Goal: Information Seeking & Learning: Find specific fact

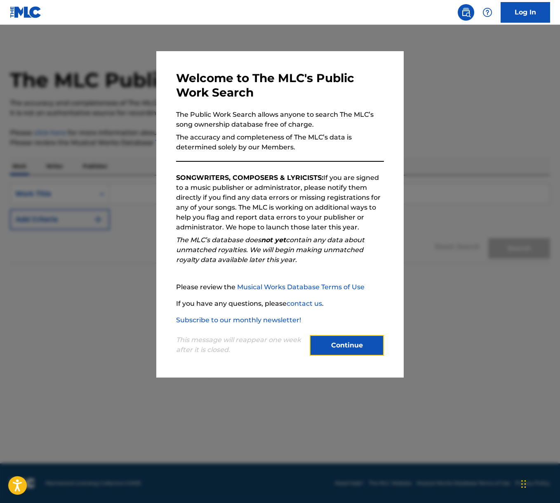
click at [343, 352] on button "Continue" at bounding box center [347, 345] width 74 height 21
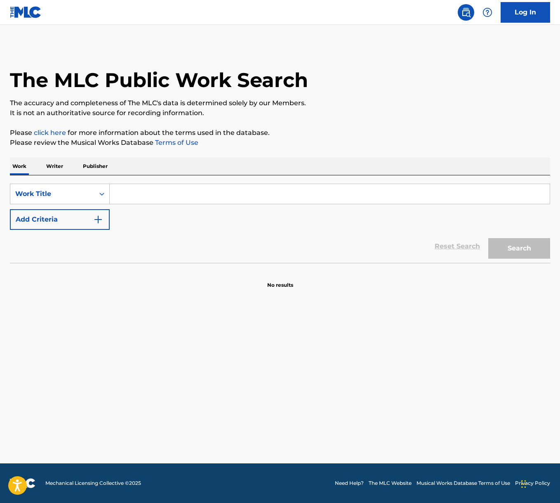
click at [144, 195] on input "Search Form" at bounding box center [330, 194] width 440 height 20
paste input "L’Italiano"
type input "L’Italiano"
click at [523, 247] on button "Search" at bounding box center [519, 248] width 62 height 21
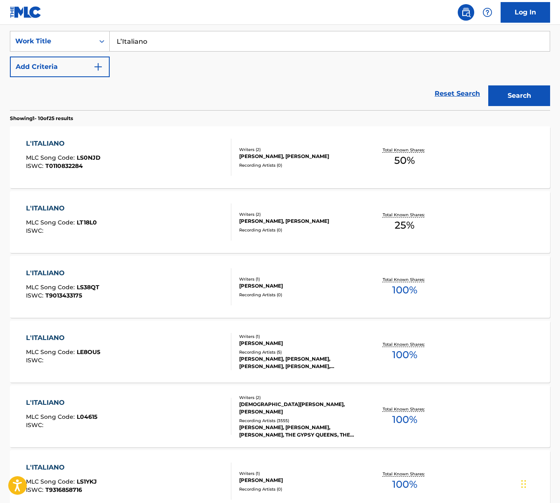
scroll to position [198, 0]
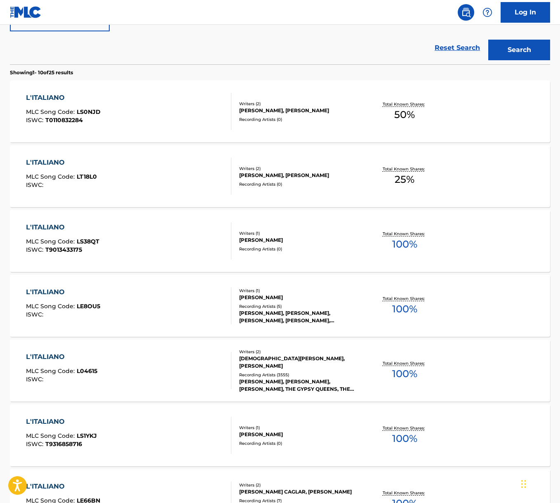
click at [144, 364] on div "L'ITALIANO MLC Song Code : L04615 ISWC :" at bounding box center [128, 370] width 205 height 37
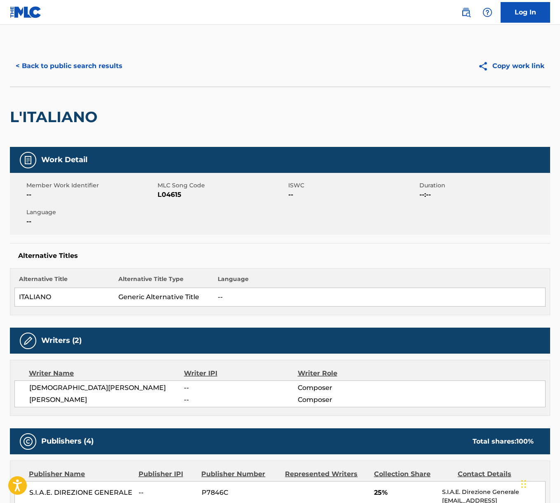
click at [77, 388] on span "[DEMOGRAPHIC_DATA][PERSON_NAME]" at bounding box center [106, 388] width 155 height 10
copy div "[DEMOGRAPHIC_DATA][PERSON_NAME]"
click at [94, 396] on span "[PERSON_NAME]" at bounding box center [106, 400] width 155 height 10
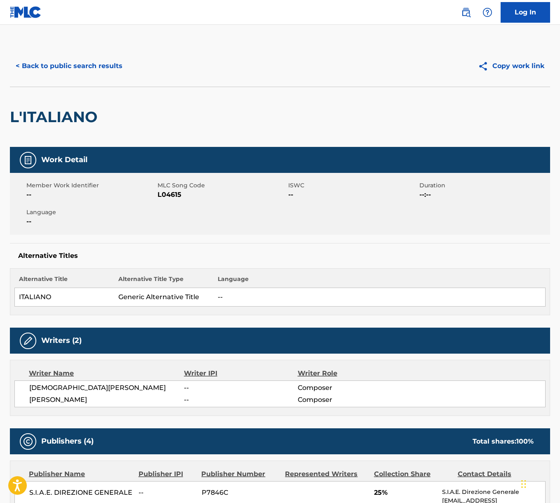
click at [94, 396] on span "[PERSON_NAME]" at bounding box center [106, 400] width 155 height 10
click at [92, 397] on span "[PERSON_NAME]" at bounding box center [106, 400] width 155 height 10
click at [71, 398] on span "[PERSON_NAME]" at bounding box center [106, 400] width 155 height 10
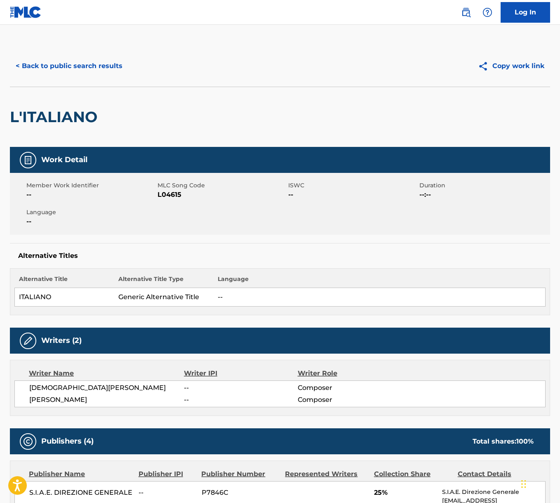
click at [71, 398] on span "[PERSON_NAME]" at bounding box center [106, 400] width 155 height 10
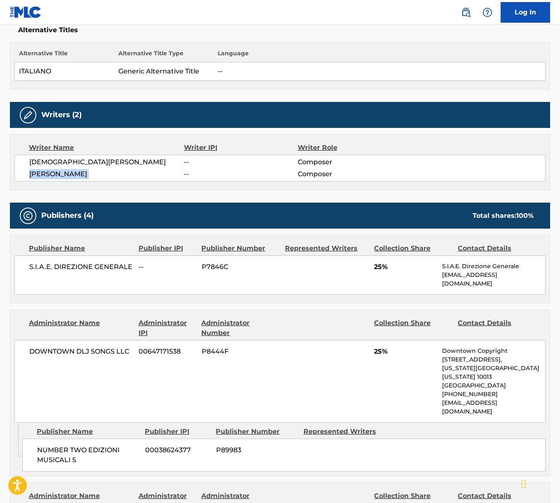
scroll to position [350, 0]
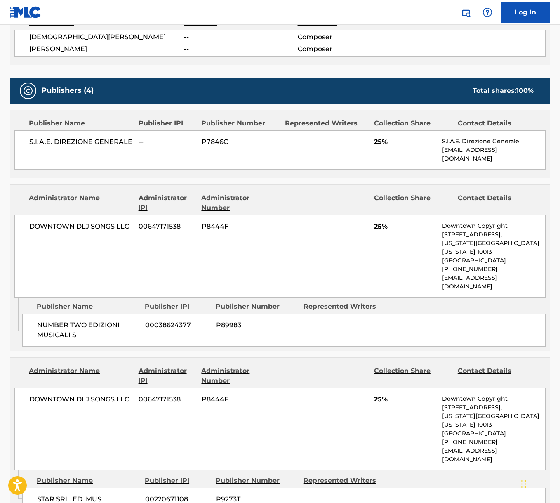
click at [73, 138] on span "S.I.A.E. DIREZIONE GENERALE" at bounding box center [80, 142] width 103 height 10
copy div "S.I.A.E. DIREZIONE GENERALE"
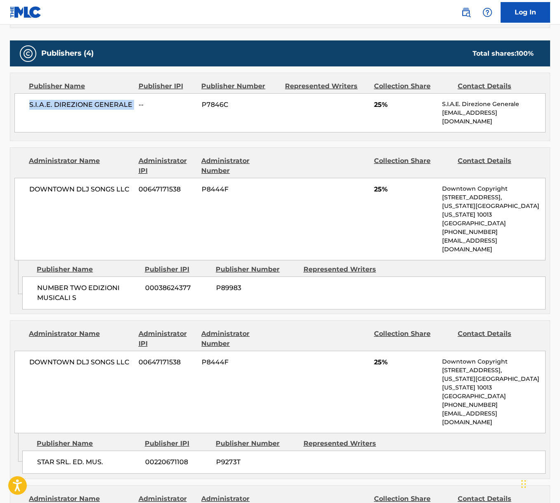
scroll to position [414, 0]
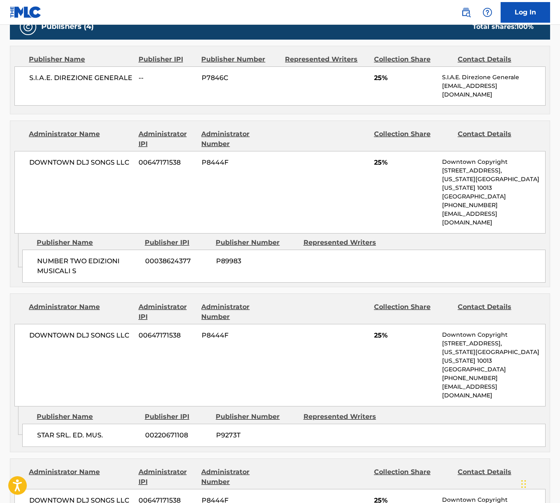
click at [85, 330] on span "DOWNTOWN DLJ SONGS LLC" at bounding box center [80, 335] width 103 height 10
copy div "DOWNTOWN DLJ SONGS LLC"
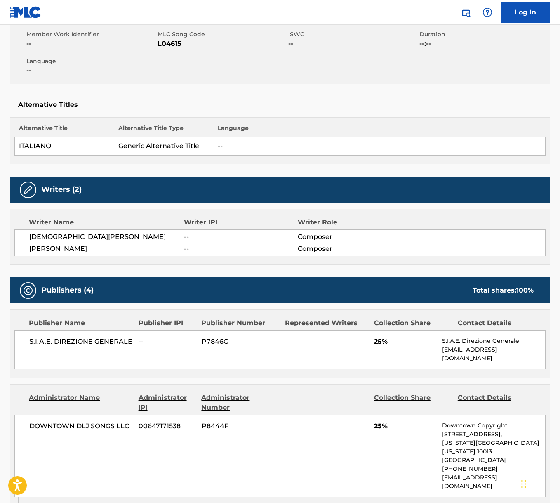
scroll to position [0, 0]
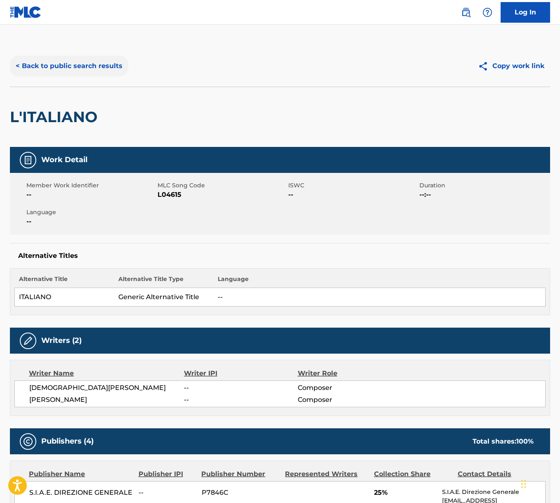
click at [89, 61] on button "< Back to public search results" at bounding box center [69, 66] width 118 height 21
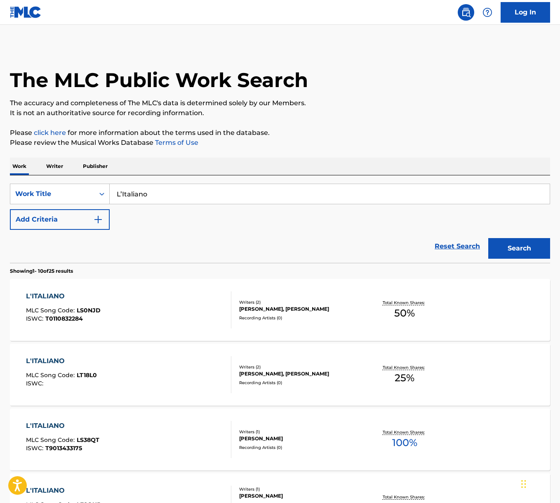
click at [174, 189] on input "L’Italiano" at bounding box center [330, 194] width 440 height 20
paste input "IL Mio Canto Liber"
type input "IL Mio Canto Libero"
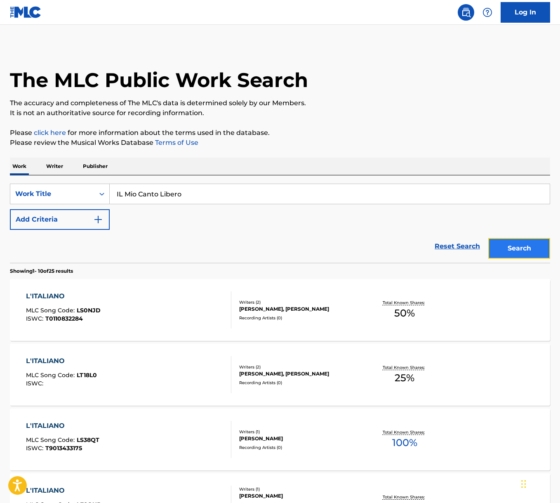
click at [533, 256] on button "Search" at bounding box center [519, 248] width 62 height 21
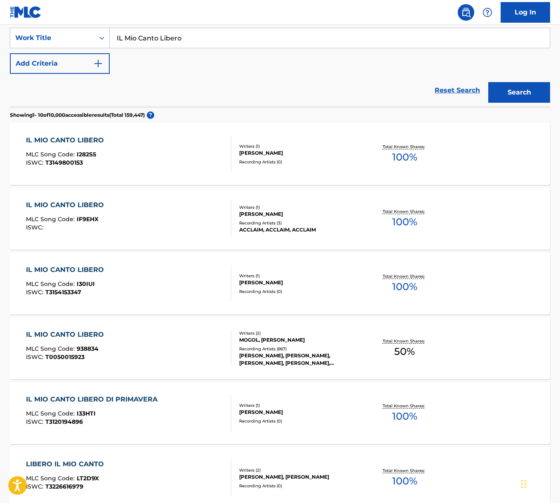
scroll to position [235, 0]
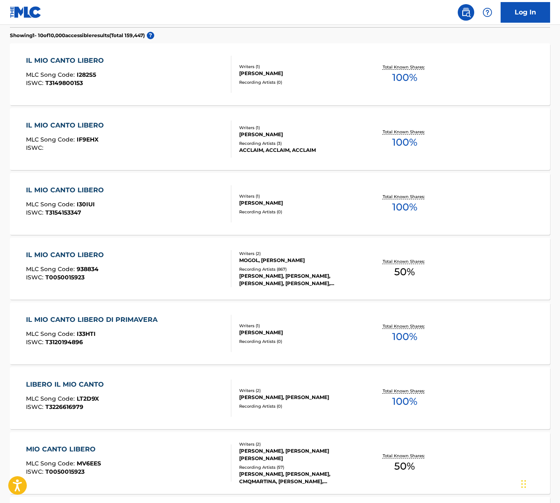
click at [149, 284] on div "IL MIO CANTO LIBERO MLC Song Code : 938834 ISWC : T0050015923" at bounding box center [128, 268] width 205 height 37
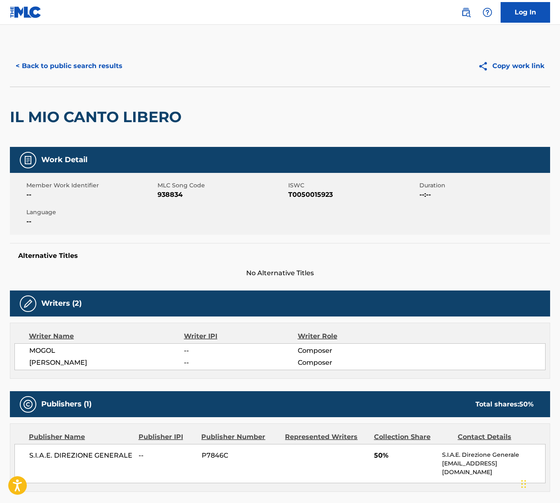
click at [47, 346] on span "MOGOL" at bounding box center [106, 351] width 155 height 10
copy span "MOGOL"
click at [36, 363] on span "[PERSON_NAME]" at bounding box center [106, 362] width 155 height 10
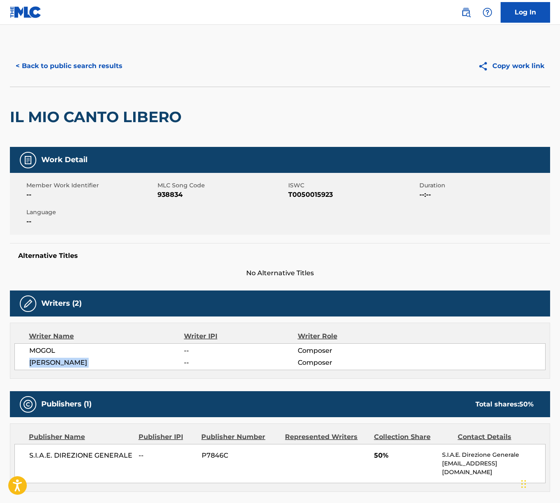
click at [36, 363] on span "[PERSON_NAME]" at bounding box center [106, 362] width 155 height 10
copy div "[PERSON_NAME]"
click at [53, 67] on button "< Back to public search results" at bounding box center [69, 66] width 118 height 21
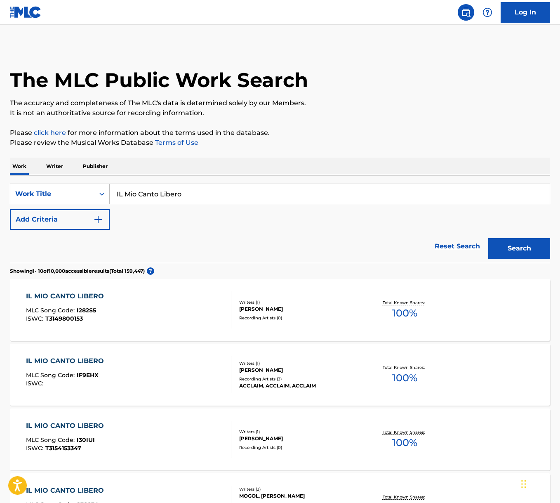
click at [197, 199] on input "IL Mio Canto Libero" at bounding box center [330, 194] width 440 height 20
paste input "FAILURE GIRL"
click at [339, 148] on div "The MLC Public Work Search The accuracy and completeness of The MLC's data is d…" at bounding box center [280, 505] width 560 height 920
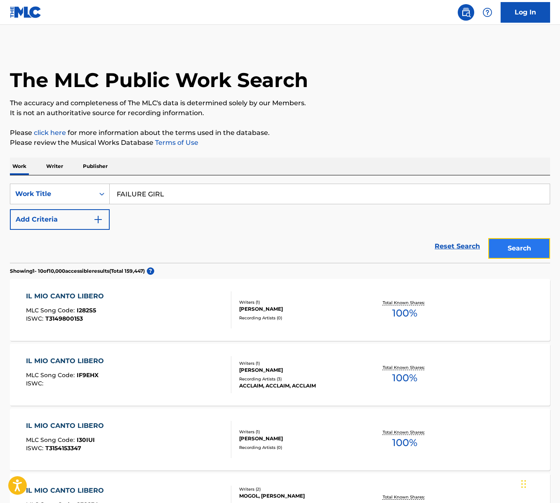
click at [518, 254] on button "Search" at bounding box center [519, 248] width 62 height 21
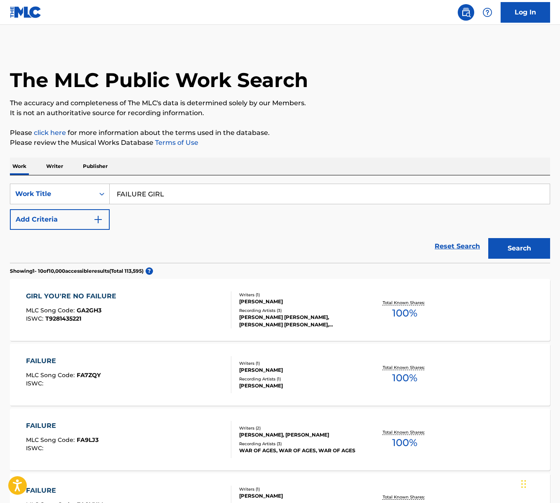
click at [165, 190] on input "FAILURE GIRL" at bounding box center [330, 194] width 440 height 20
paste input "Love Don't Let Me Go"
type input "Love Don't Let Me Go"
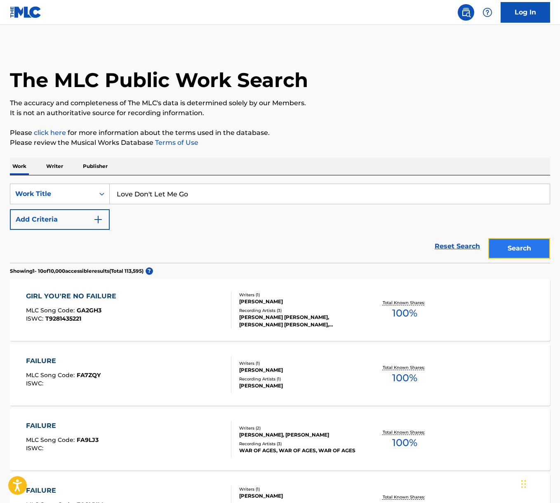
click at [544, 248] on button "Search" at bounding box center [519, 248] width 62 height 21
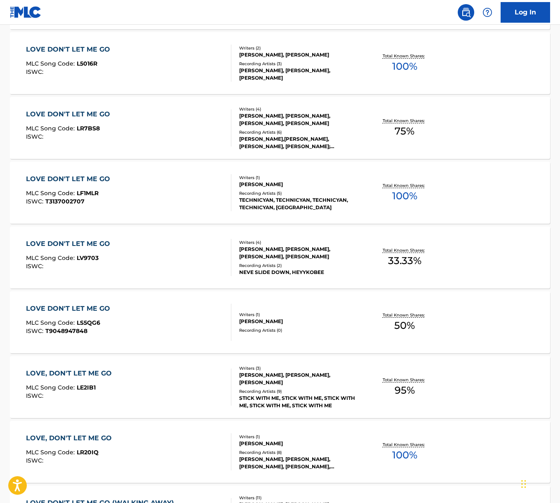
scroll to position [507, 0]
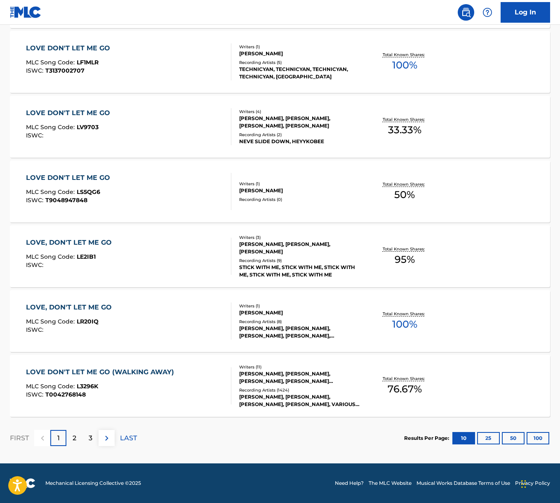
click at [151, 390] on div "MLC Song Code : L3296K" at bounding box center [102, 387] width 152 height 8
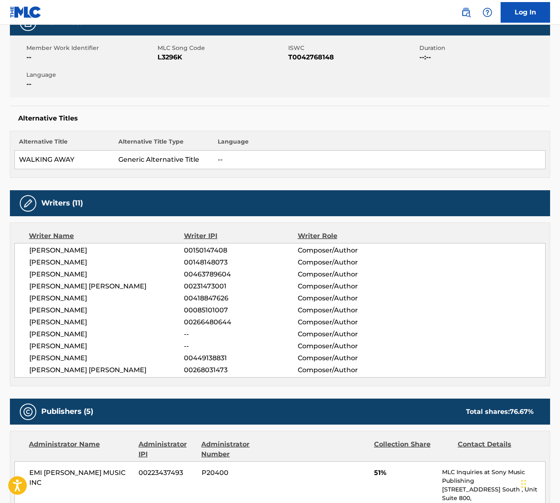
scroll to position [179, 0]
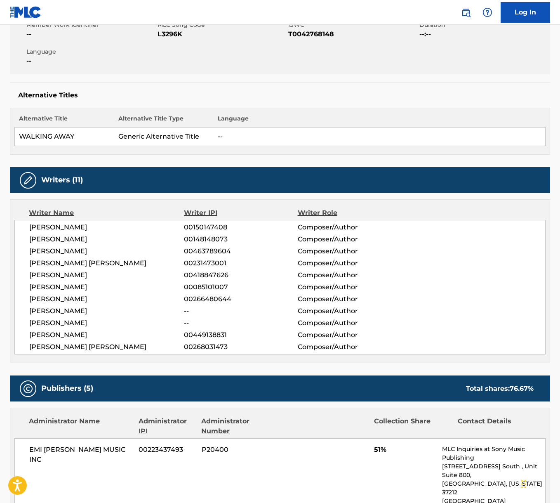
click at [83, 227] on span "[PERSON_NAME]" at bounding box center [106, 227] width 155 height 10
copy div "[PERSON_NAME]"
click at [70, 237] on span "[PERSON_NAME]" at bounding box center [106, 239] width 155 height 10
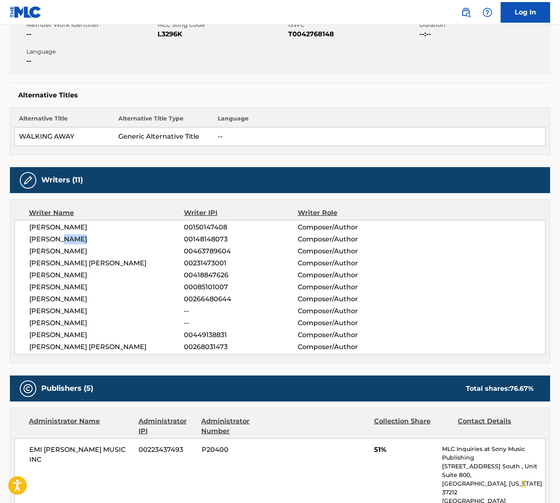
click at [70, 237] on span "[PERSON_NAME]" at bounding box center [106, 239] width 155 height 10
copy div "[PERSON_NAME]"
click at [68, 252] on span "[PERSON_NAME]" at bounding box center [106, 251] width 155 height 10
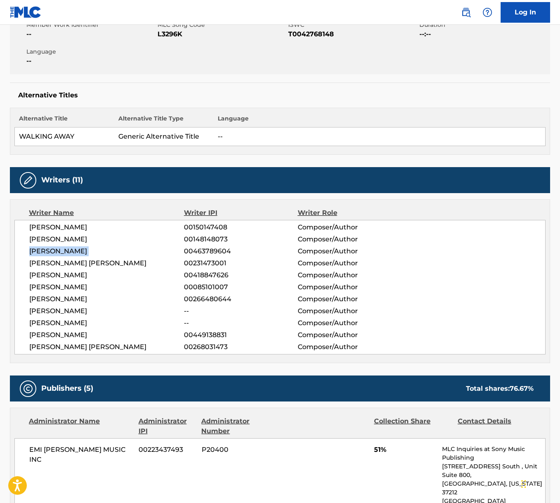
drag, startPoint x: 68, startPoint y: 252, endPoint x: 42, endPoint y: 252, distance: 26.0
click at [68, 252] on span "[PERSON_NAME]" at bounding box center [106, 251] width 155 height 10
copy div "[PERSON_NAME]"
click at [124, 267] on span "[PERSON_NAME] [PERSON_NAME]" at bounding box center [106, 263] width 155 height 10
click at [108, 262] on span "[PERSON_NAME] [PERSON_NAME]" at bounding box center [106, 263] width 155 height 10
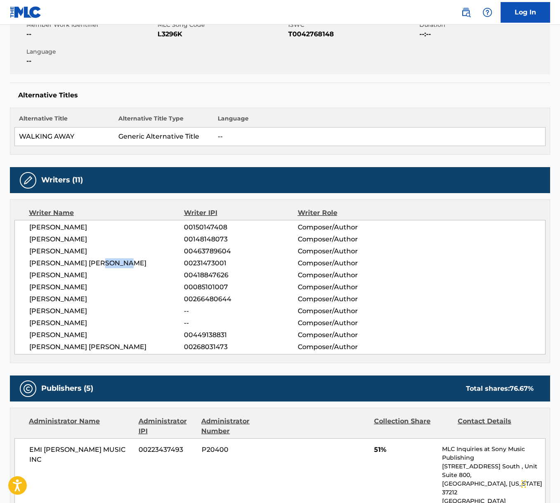
click at [108, 262] on span "[PERSON_NAME] [PERSON_NAME]" at bounding box center [106, 263] width 155 height 10
copy div "[PERSON_NAME] [PERSON_NAME]"
click at [57, 277] on span "[PERSON_NAME]" at bounding box center [106, 275] width 155 height 10
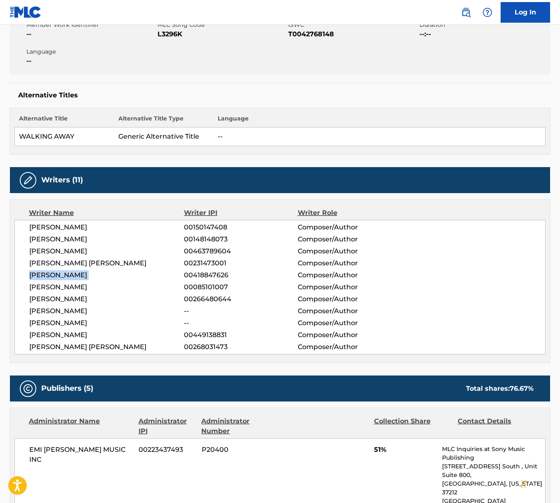
drag, startPoint x: 57, startPoint y: 277, endPoint x: 4, endPoint y: 268, distance: 54.0
click at [57, 277] on span "[PERSON_NAME]" at bounding box center [106, 275] width 155 height 10
copy div "[PERSON_NAME]"
click at [71, 288] on span "[PERSON_NAME]" at bounding box center [106, 287] width 155 height 10
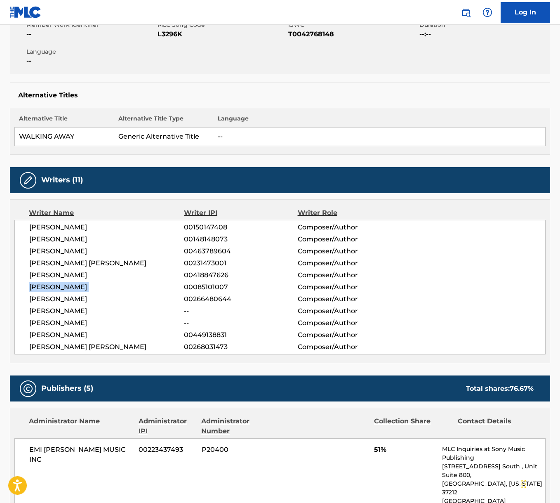
click at [71, 288] on span "[PERSON_NAME]" at bounding box center [106, 287] width 155 height 10
click at [68, 296] on span "[PERSON_NAME]" at bounding box center [106, 299] width 155 height 10
click at [65, 334] on span "[PERSON_NAME]" at bounding box center [106, 335] width 155 height 10
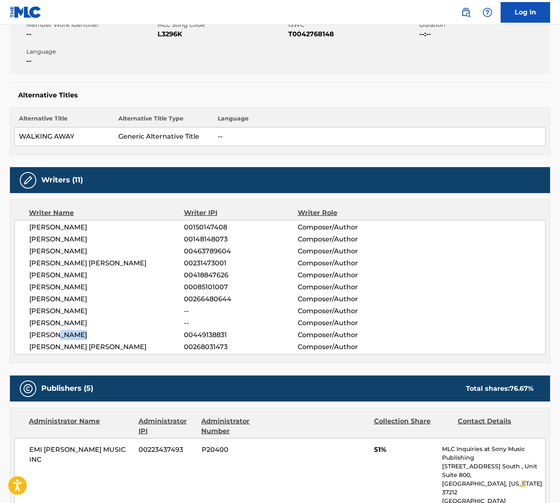
click at [65, 334] on span "[PERSON_NAME]" at bounding box center [106, 335] width 155 height 10
click at [101, 346] on span "[PERSON_NAME] [PERSON_NAME]" at bounding box center [106, 347] width 155 height 10
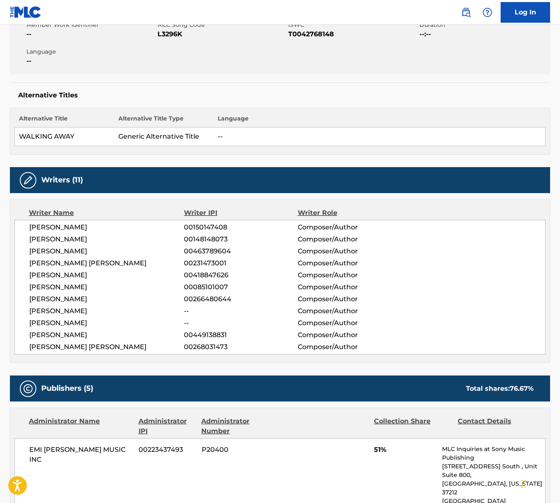
click at [68, 333] on span "[PERSON_NAME]" at bounding box center [106, 335] width 155 height 10
click at [67, 313] on span "[PERSON_NAME]" at bounding box center [106, 311] width 155 height 10
click at [87, 324] on span "[PERSON_NAME]" at bounding box center [106, 323] width 155 height 10
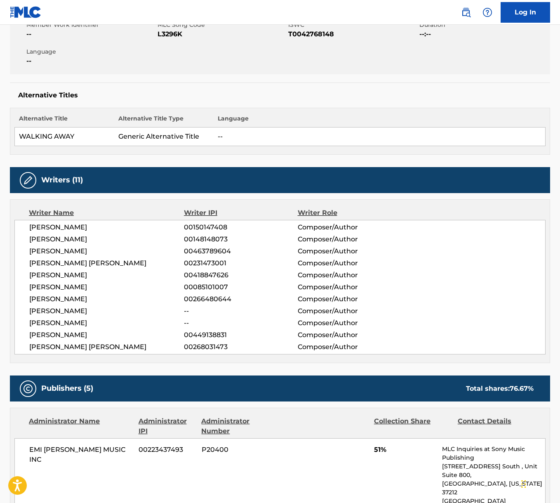
click at [87, 324] on span "[PERSON_NAME]" at bounding box center [106, 323] width 155 height 10
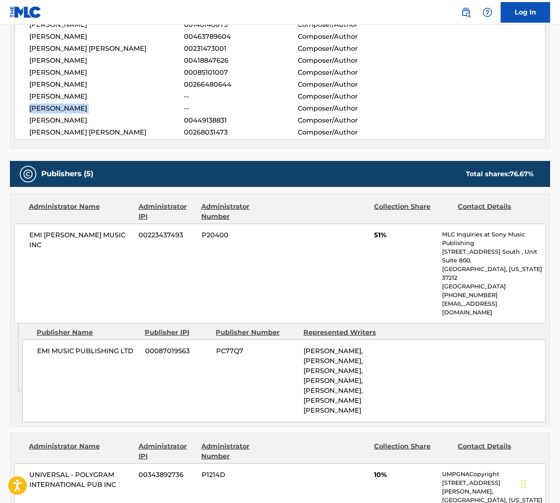
scroll to position [434, 0]
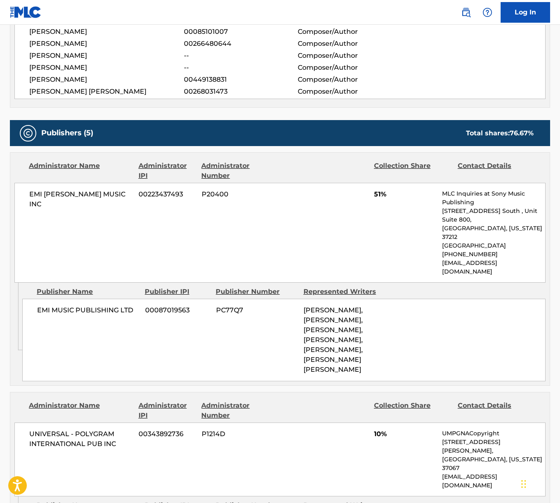
click at [88, 191] on span "EMI [PERSON_NAME] MUSIC INC" at bounding box center [80, 199] width 103 height 20
click at [87, 191] on span "EMI [PERSON_NAME] MUSIC INC" at bounding box center [80, 199] width 103 height 20
click at [66, 190] on span "EMI [PERSON_NAME] MUSIC INC" at bounding box center [80, 199] width 103 height 20
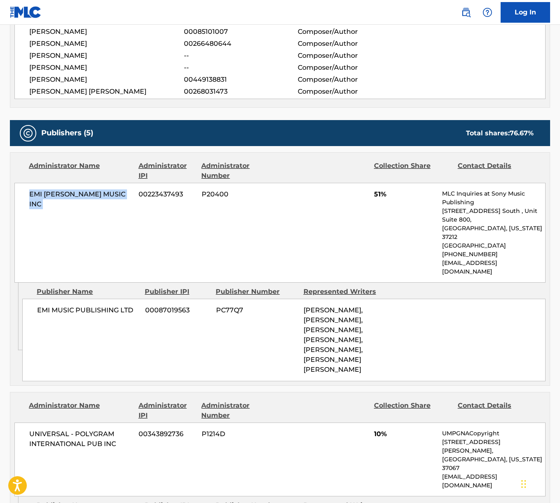
click at [66, 190] on span "EMI [PERSON_NAME] MUSIC INC" at bounding box center [80, 199] width 103 height 20
click at [68, 429] on span "UNIVERSAL - POLYGRAM INTERNATIONAL PUB INC" at bounding box center [80, 439] width 103 height 20
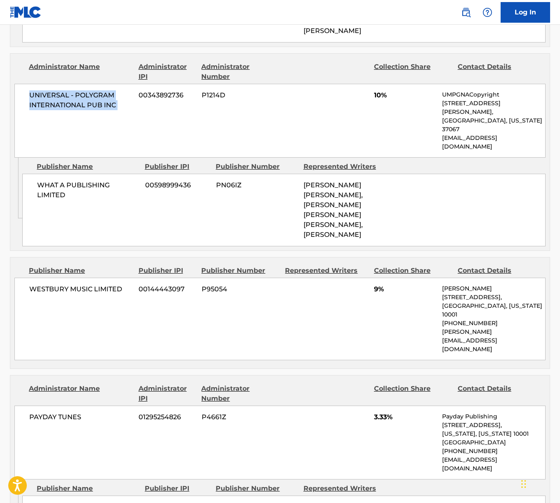
scroll to position [820, 0]
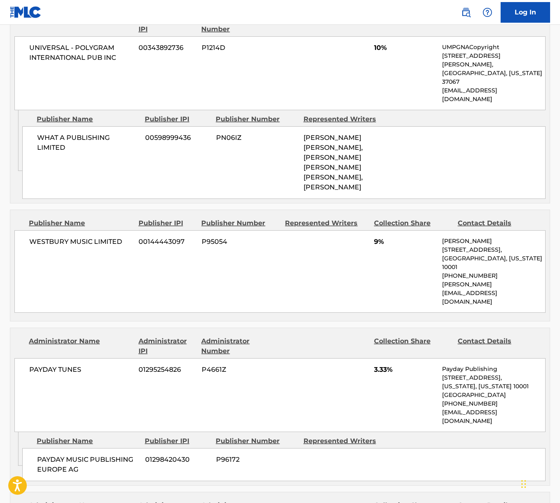
click at [86, 237] on span "WESTBURY MUSIC LIMITED" at bounding box center [80, 242] width 103 height 10
click at [59, 364] on span "PAYDAY TUNES" at bounding box center [80, 369] width 103 height 10
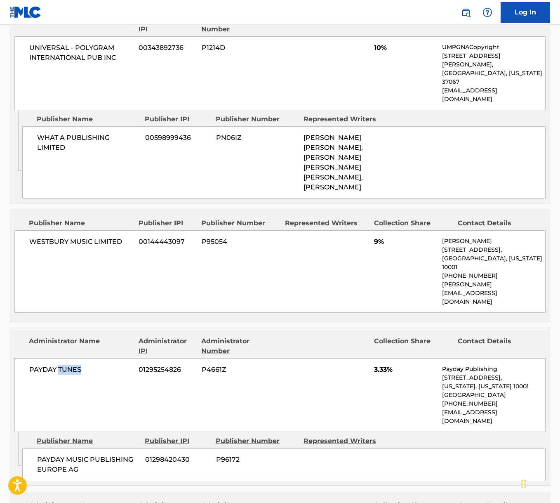
click at [59, 364] on span "PAYDAY TUNES" at bounding box center [80, 369] width 103 height 10
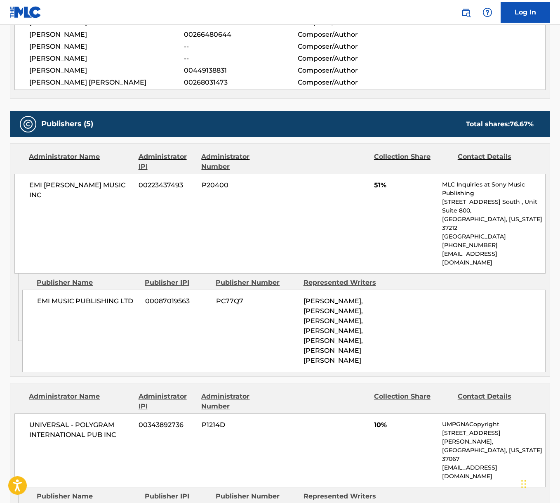
scroll to position [0, 0]
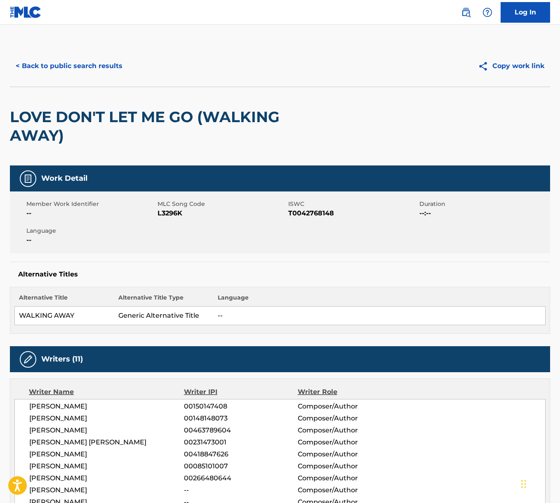
click at [90, 54] on div "< Back to public search results Copy work link" at bounding box center [280, 65] width 540 height 41
click at [94, 65] on button "< Back to public search results" at bounding box center [69, 66] width 118 height 21
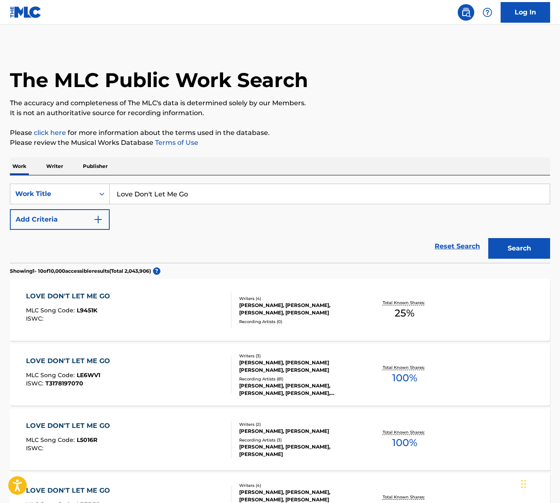
click at [160, 188] on input "Love Don't Let Me Go" at bounding box center [330, 194] width 440 height 20
paste input "Drip Too Hard"
type input "Drip Too Hard"
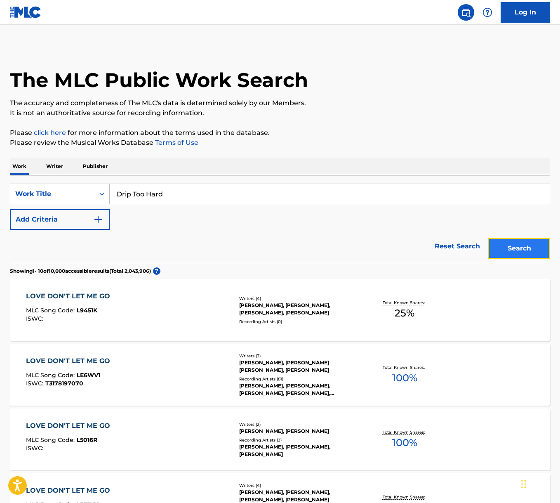
click at [535, 242] on button "Search" at bounding box center [519, 248] width 62 height 21
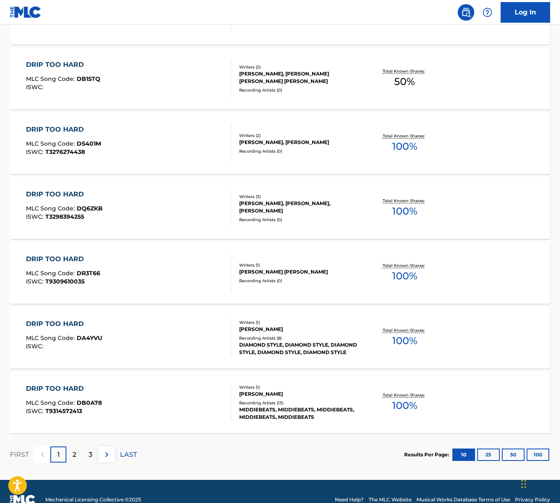
scroll to position [507, 0]
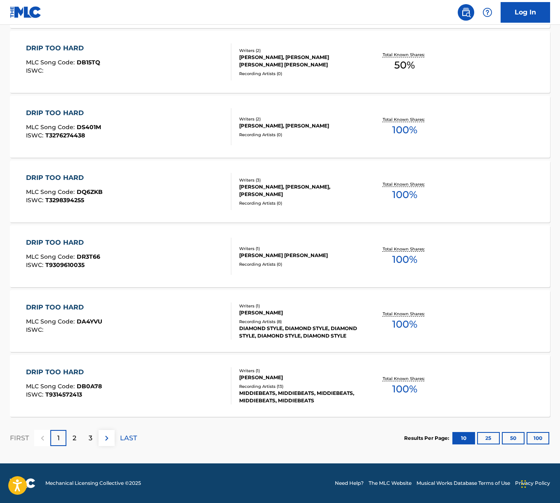
click at [80, 433] on div "2" at bounding box center [74, 438] width 16 height 16
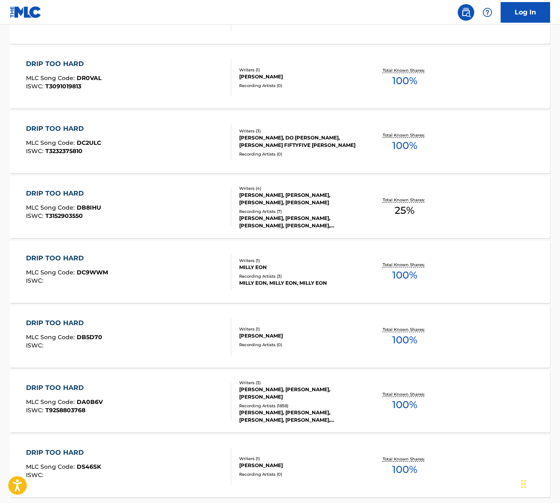
scroll to position [442, 0]
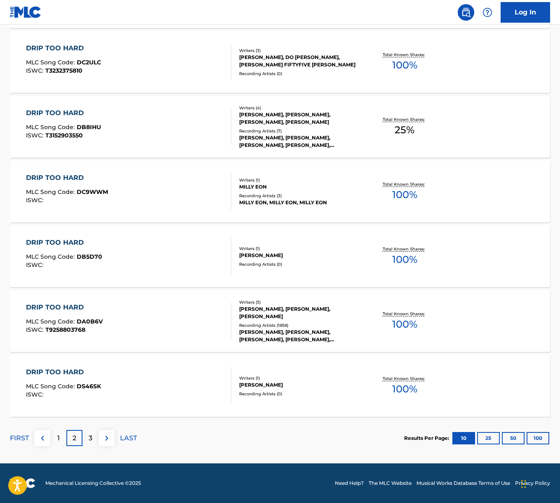
click at [148, 306] on div "DRIP TOO HARD MLC Song Code : DA0B6V ISWC : T9258803768" at bounding box center [128, 320] width 205 height 37
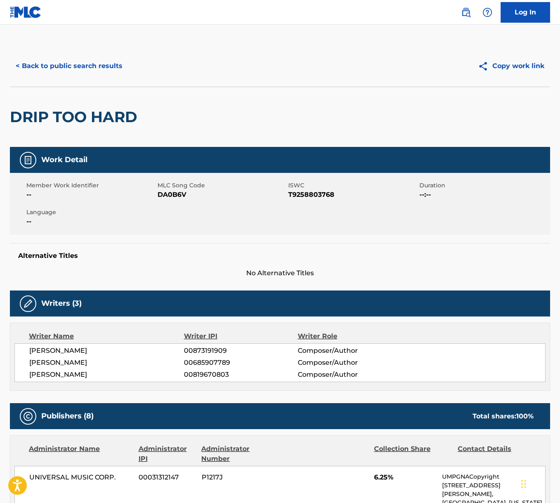
click at [85, 351] on span "[PERSON_NAME]" at bounding box center [106, 351] width 155 height 10
click at [72, 360] on span "[PERSON_NAME]" at bounding box center [106, 362] width 155 height 10
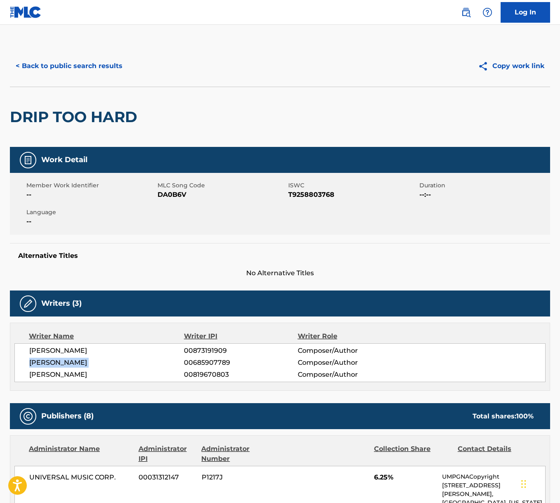
click at [72, 360] on span "[PERSON_NAME]" at bounding box center [106, 362] width 155 height 10
click at [68, 374] on span "[PERSON_NAME]" at bounding box center [106, 374] width 155 height 10
drag, startPoint x: 68, startPoint y: 374, endPoint x: 6, endPoint y: 336, distance: 73.3
click at [68, 374] on span "[PERSON_NAME]" at bounding box center [106, 374] width 155 height 10
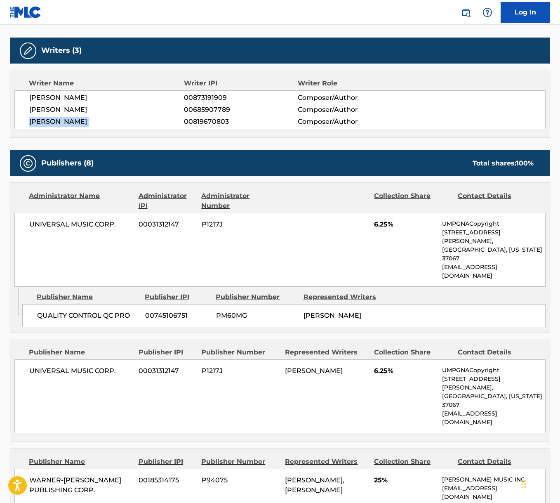
scroll to position [294, 0]
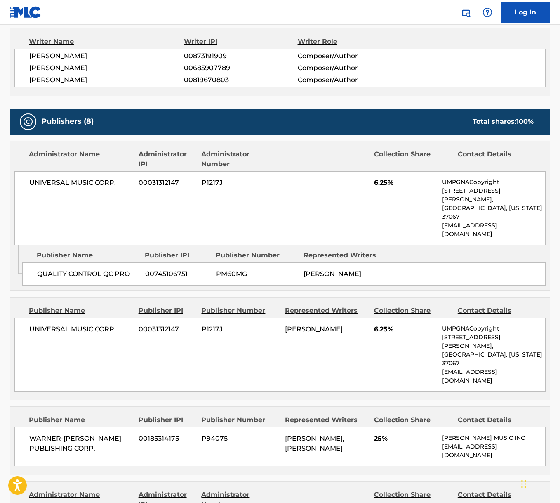
click at [78, 184] on span "UNIVERSAL MUSIC CORP." at bounding box center [80, 183] width 103 height 10
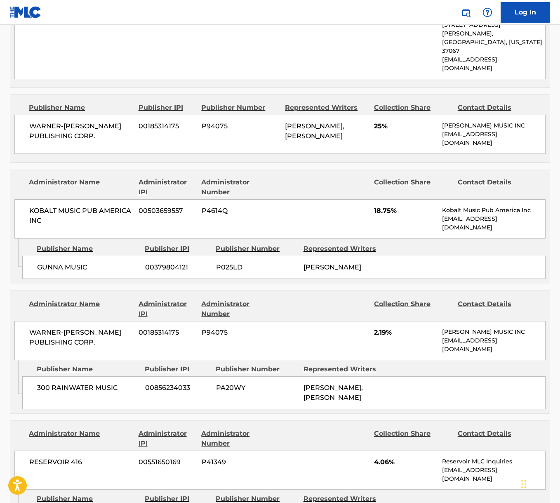
scroll to position [606, 0]
click at [72, 122] on span "WARNER-[PERSON_NAME] PUBLISHING CORP." at bounding box center [80, 132] width 103 height 20
drag, startPoint x: 72, startPoint y: 69, endPoint x: 53, endPoint y: 84, distance: 23.5
click at [72, 122] on span "WARNER-[PERSON_NAME] PUBLISHING CORP." at bounding box center [80, 132] width 103 height 20
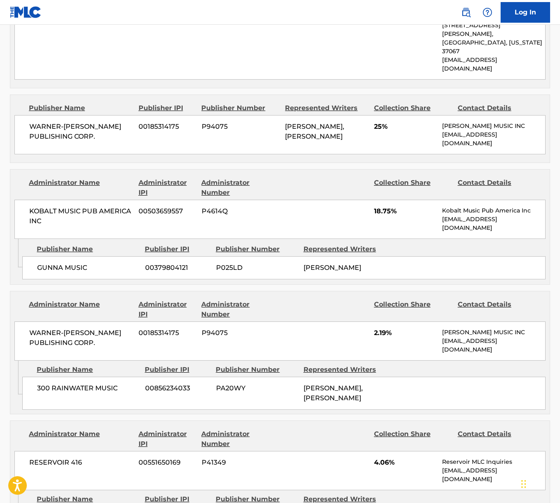
click at [91, 206] on span "KOBALT MUSIC PUB AMERICA INC" at bounding box center [80, 216] width 103 height 20
drag, startPoint x: 91, startPoint y: 155, endPoint x: 91, endPoint y: 160, distance: 5.0
click at [91, 206] on span "KOBALT MUSIC PUB AMERICA INC" at bounding box center [80, 216] width 103 height 20
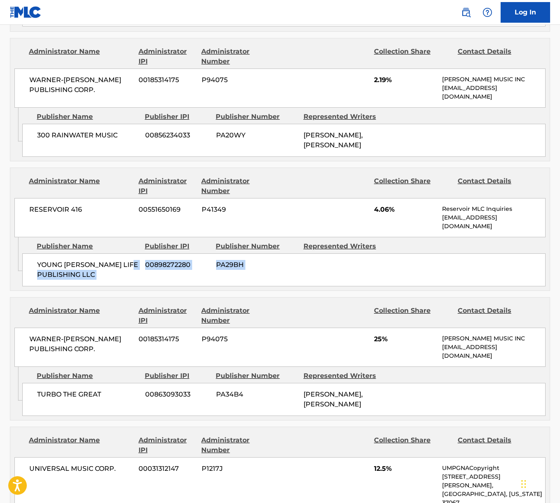
drag, startPoint x: 63, startPoint y: 215, endPoint x: 53, endPoint y: 172, distance: 43.7
click at [59, 211] on div "Publishers (8) Total shares: 100 % Administrator Name Administrator IPI Adminis…" at bounding box center [280, 64] width 540 height 1040
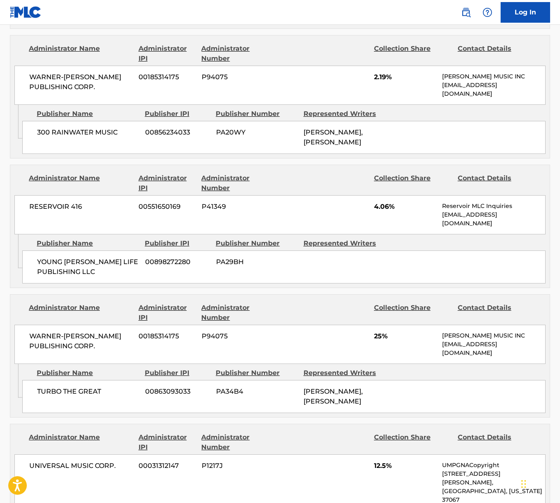
click at [53, 202] on span "RESERVOIR 416" at bounding box center [80, 207] width 103 height 10
drag, startPoint x: 53, startPoint y: 151, endPoint x: 10, endPoint y: 193, distance: 59.8
click at [52, 202] on span "RESERVOIR 416" at bounding box center [80, 207] width 103 height 10
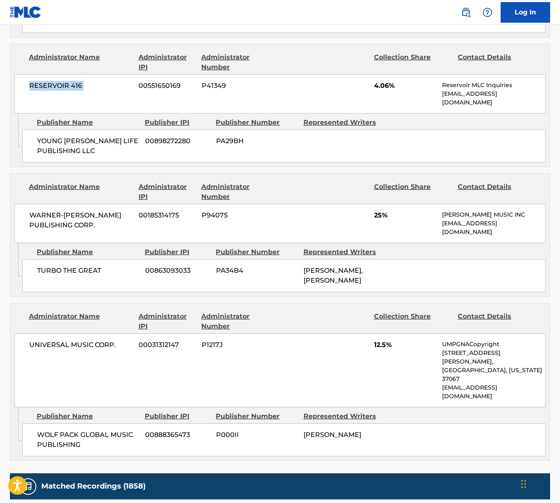
scroll to position [1027, 0]
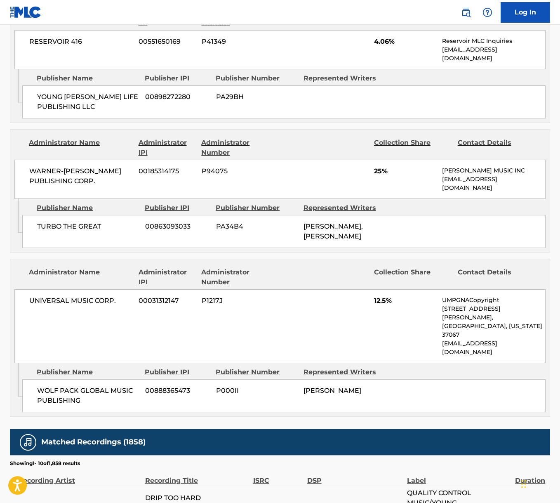
click at [70, 296] on span "UNIVERSAL MUSIC CORP." at bounding box center [80, 301] width 103 height 10
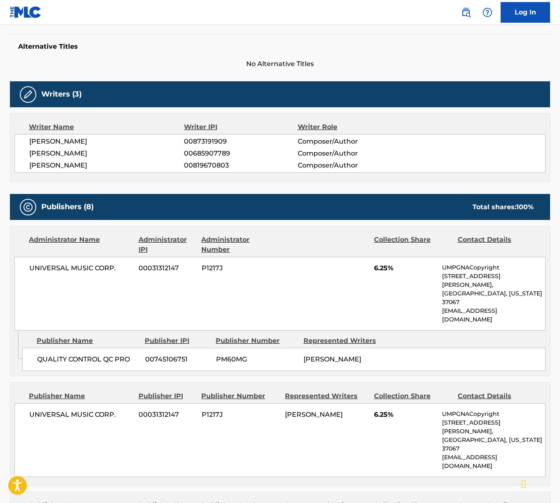
scroll to position [0, 0]
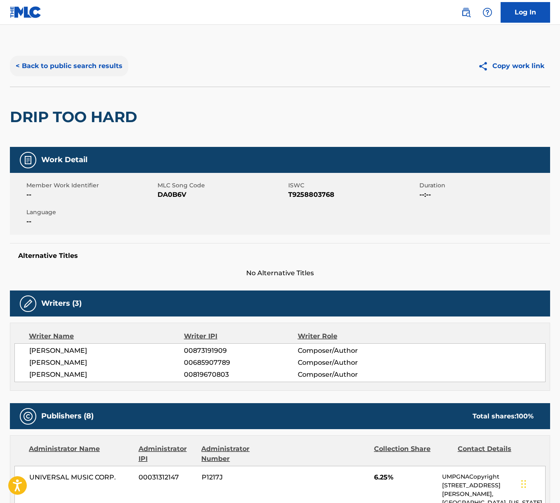
click at [80, 67] on button "< Back to public search results" at bounding box center [69, 66] width 118 height 21
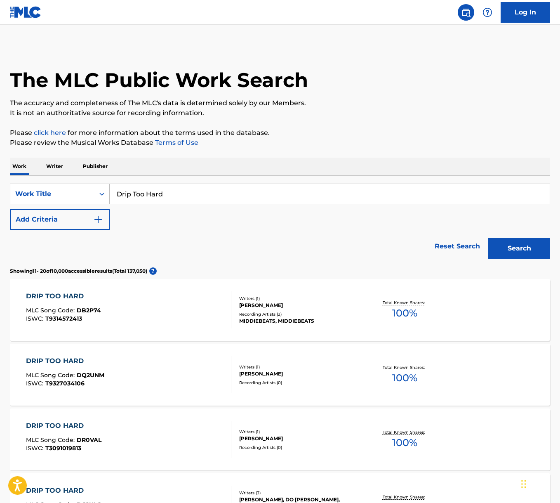
click at [153, 198] on input "Drip Too Hard" at bounding box center [330, 194] width 440 height 20
paste input "Track 10"
type input "Track 10"
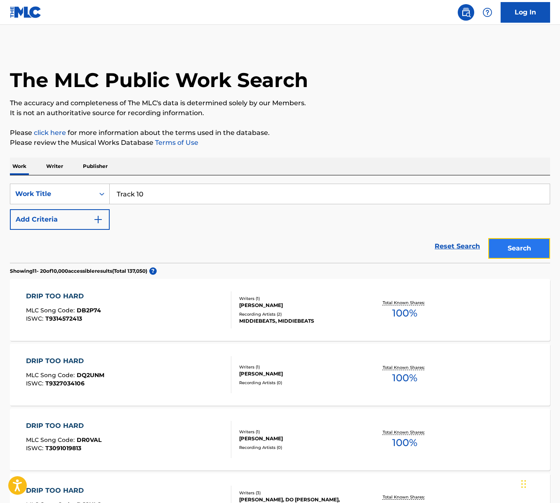
click at [521, 252] on button "Search" at bounding box center [519, 248] width 62 height 21
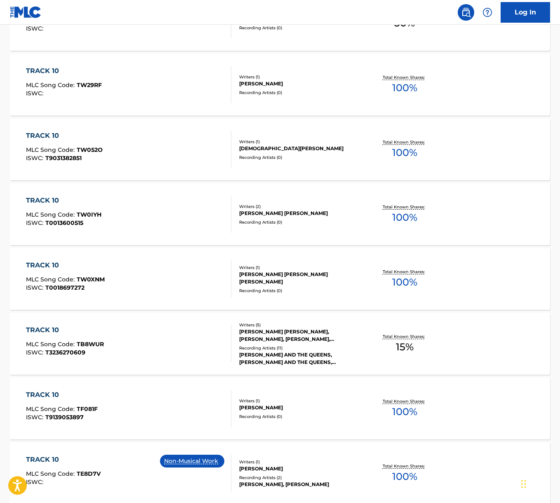
scroll to position [507, 0]
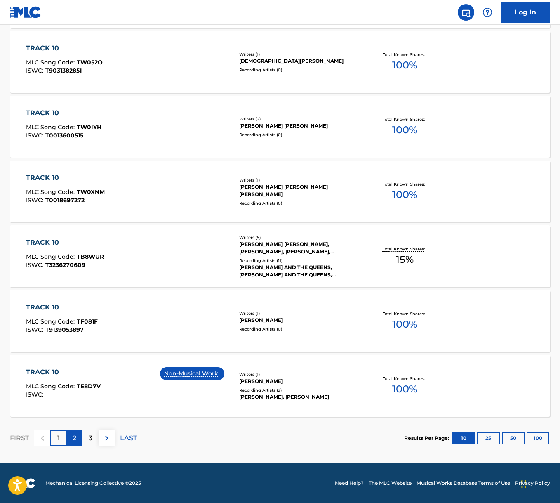
click at [78, 438] on div "2" at bounding box center [74, 438] width 16 height 16
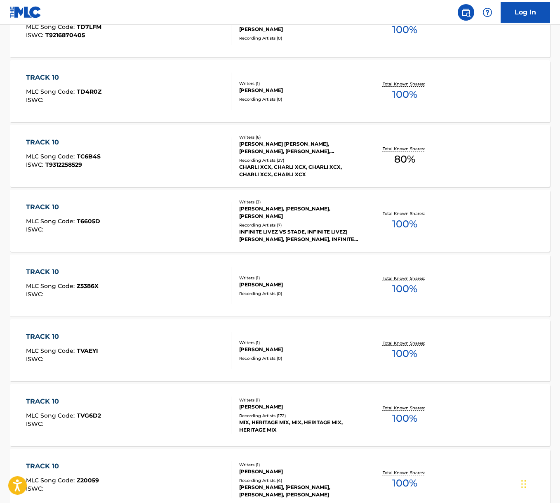
scroll to position [371, 0]
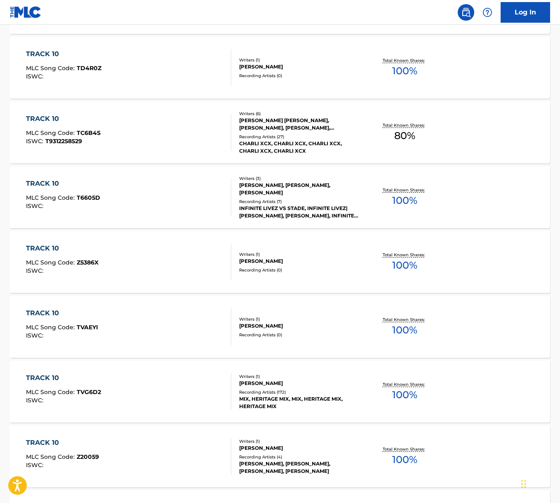
click at [152, 127] on div "TRACK 10 MLC Song Code : TC6B4S ISWC : T9312258529" at bounding box center [128, 132] width 205 height 37
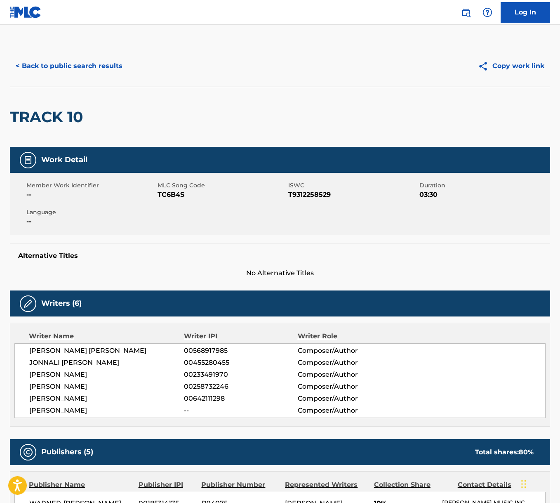
click at [89, 348] on span "[PERSON_NAME] [PERSON_NAME]" at bounding box center [106, 351] width 155 height 10
click at [101, 362] on span "JONNALI [PERSON_NAME]" at bounding box center [106, 362] width 155 height 10
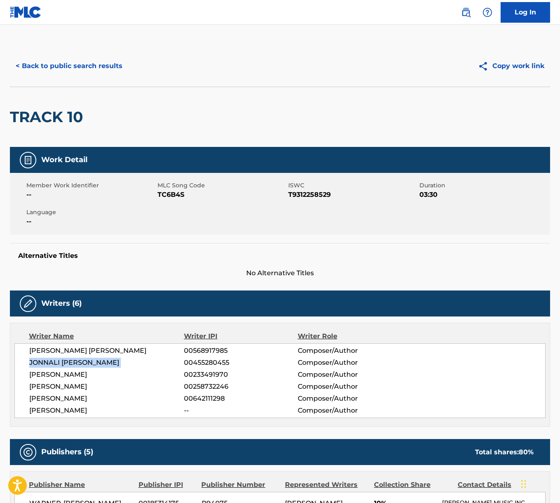
click at [101, 362] on span "JONNALI [PERSON_NAME]" at bounding box center [106, 362] width 155 height 10
click at [87, 374] on span "[PERSON_NAME]" at bounding box center [106, 374] width 155 height 10
click at [75, 387] on span "[PERSON_NAME]" at bounding box center [106, 386] width 155 height 10
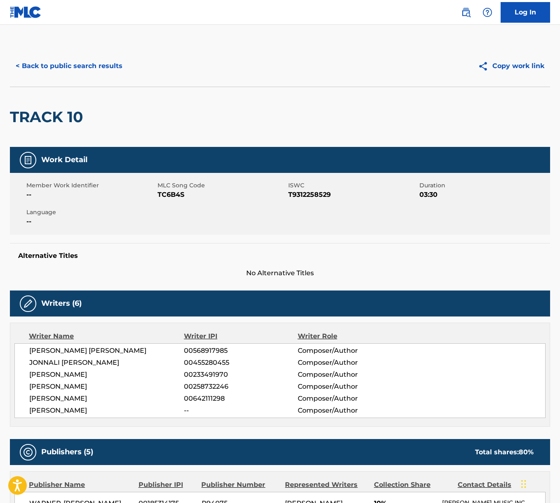
click at [75, 387] on span "[PERSON_NAME]" at bounding box center [106, 386] width 155 height 10
click at [100, 398] on span "[PERSON_NAME]" at bounding box center [106, 398] width 155 height 10
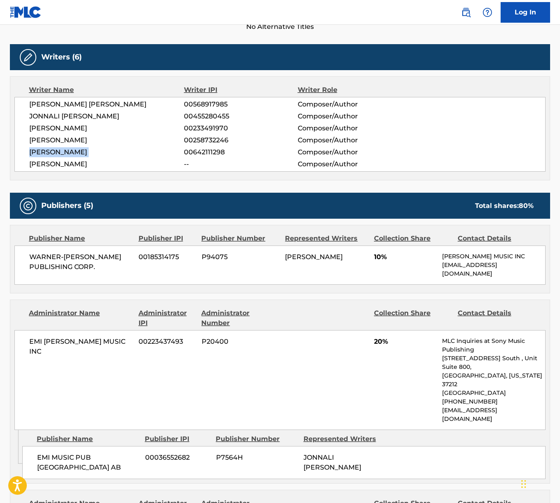
scroll to position [277, 0]
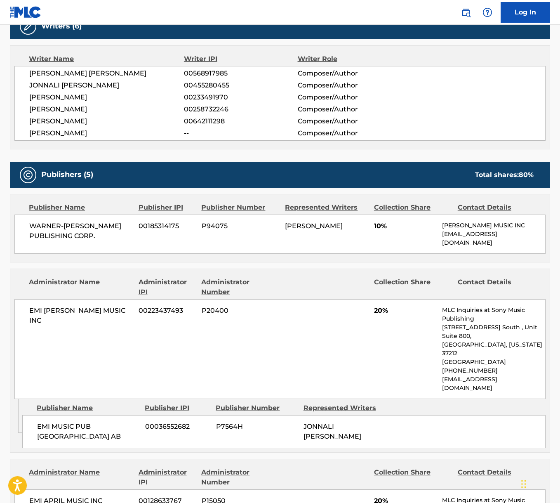
click at [66, 228] on span "WARNER-[PERSON_NAME] PUBLISHING CORP." at bounding box center [80, 231] width 103 height 20
click at [51, 316] on span "EMI [PERSON_NAME] MUSIC INC" at bounding box center [80, 316] width 103 height 20
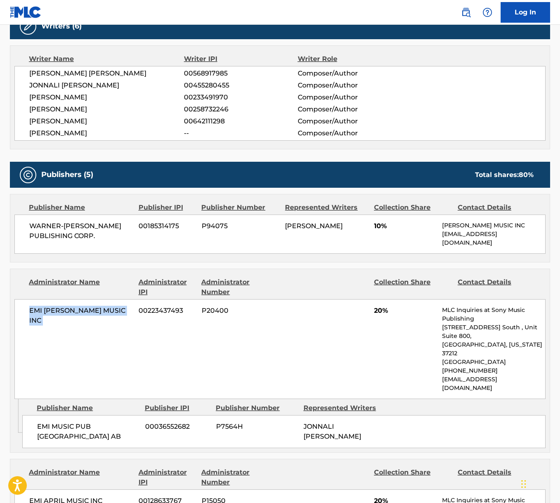
click at [51, 316] on span "EMI [PERSON_NAME] MUSIC INC" at bounding box center [80, 316] width 103 height 20
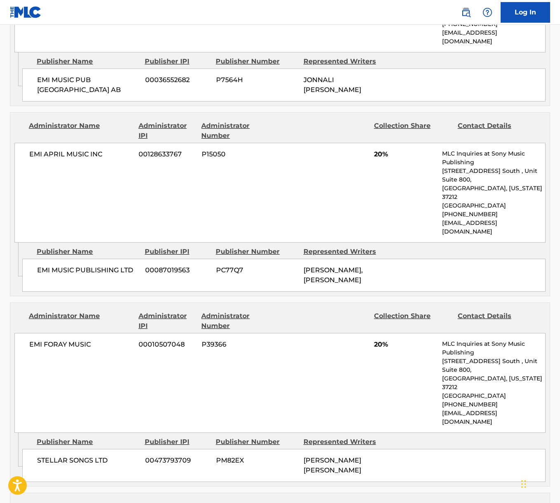
scroll to position [640, 0]
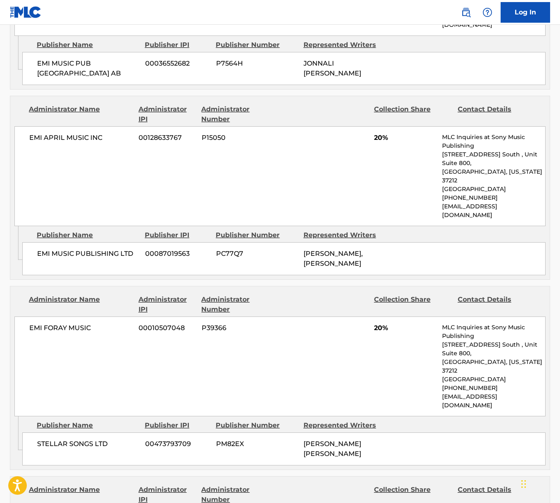
click at [76, 133] on span "EMI APRIL MUSIC INC" at bounding box center [80, 138] width 103 height 10
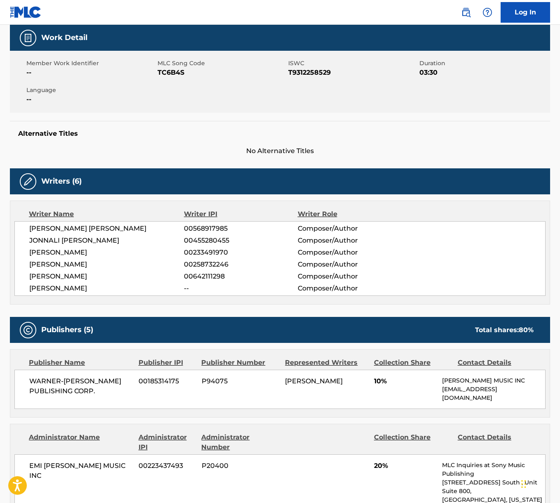
scroll to position [0, 0]
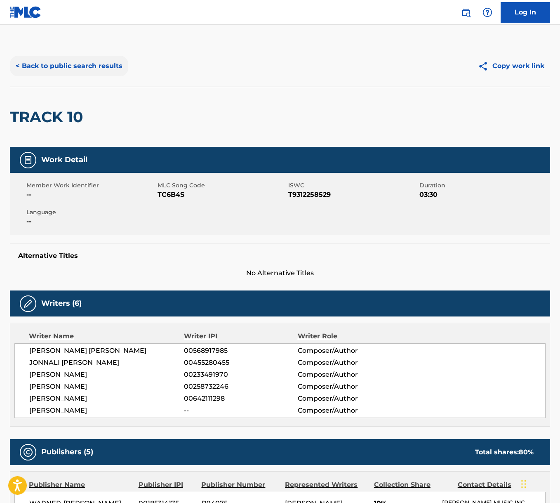
click at [77, 63] on button "< Back to public search results" at bounding box center [69, 66] width 118 height 21
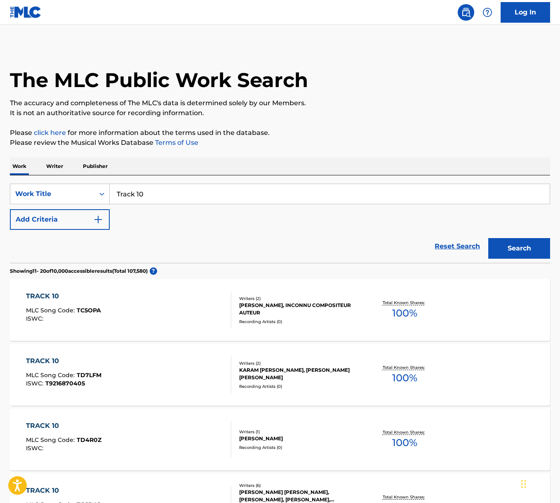
click at [150, 196] on input "Track 10" at bounding box center [330, 194] width 440 height 20
paste input "DnF"
type input "DnF"
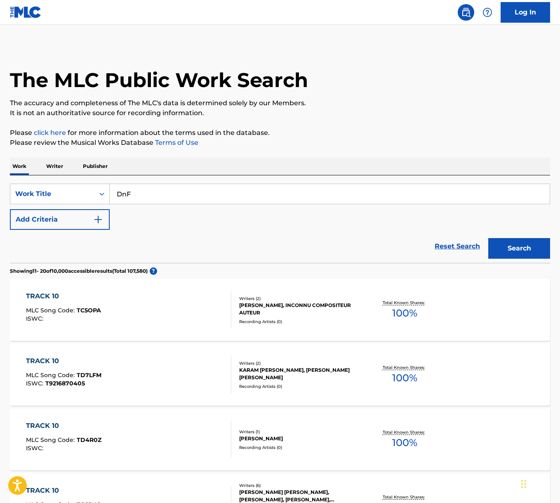
drag, startPoint x: 323, startPoint y: 145, endPoint x: 325, endPoint y: 152, distance: 7.3
click at [323, 146] on p "Please review the Musical Works Database Terms of Use" at bounding box center [280, 143] width 540 height 10
click at [520, 245] on button "Search" at bounding box center [519, 248] width 62 height 21
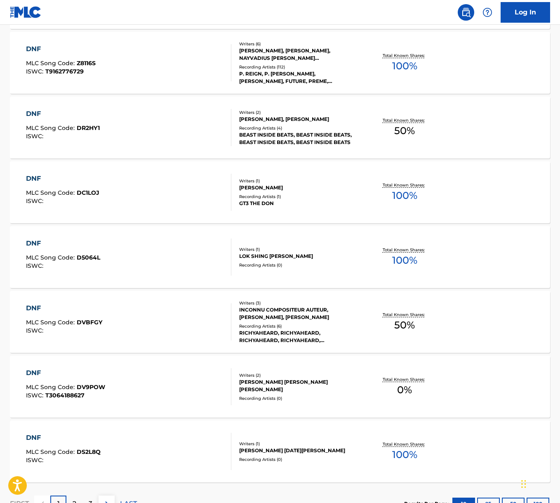
scroll to position [507, 0]
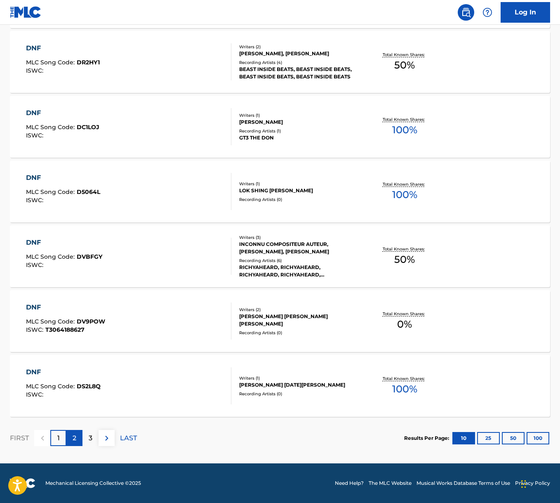
click at [73, 440] on p "2" at bounding box center [75, 438] width 4 height 10
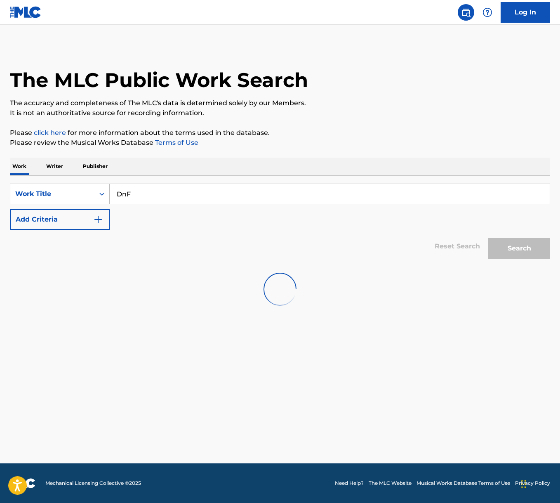
scroll to position [0, 0]
click at [73, 440] on main "The MLC Public Work Search The accuracy and completeness of The MLC's data is d…" at bounding box center [280, 244] width 560 height 438
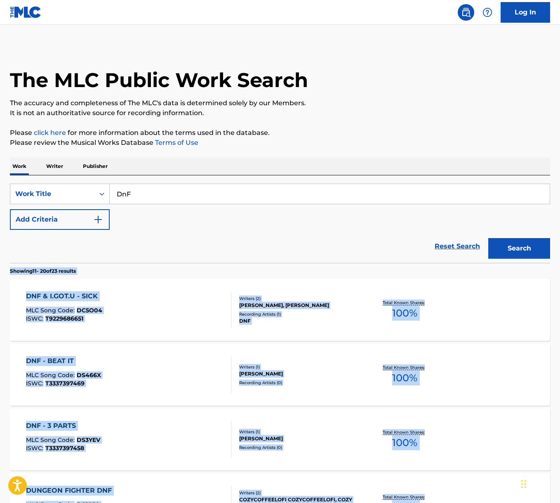
click at [172, 326] on div "DNF & I.GOT.U - SICK MLC Song Code : DC5O04 ISWC : T9229686651" at bounding box center [128, 309] width 205 height 37
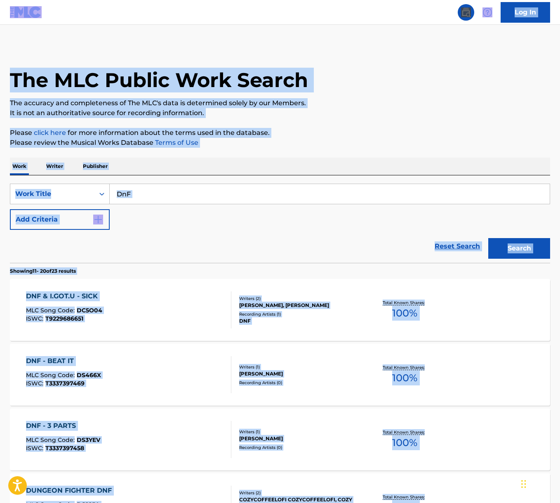
click at [273, 216] on div "SearchWithCriteria0abc4a46-b583-4d7d-aa43-7be250a48a39 Work Title DnF Add Crite…" at bounding box center [280, 206] width 540 height 46
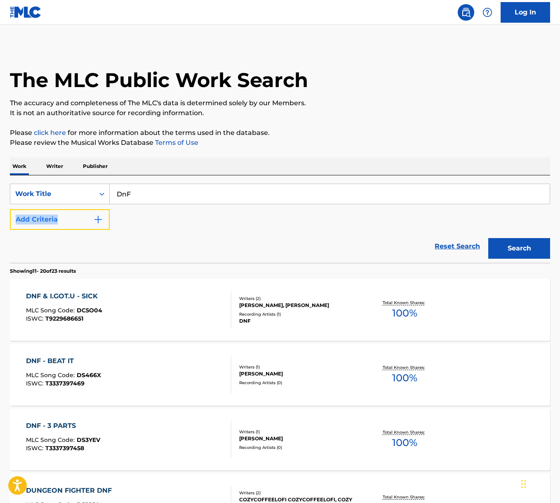
click at [68, 217] on button "Add Criteria" at bounding box center [60, 219] width 100 height 21
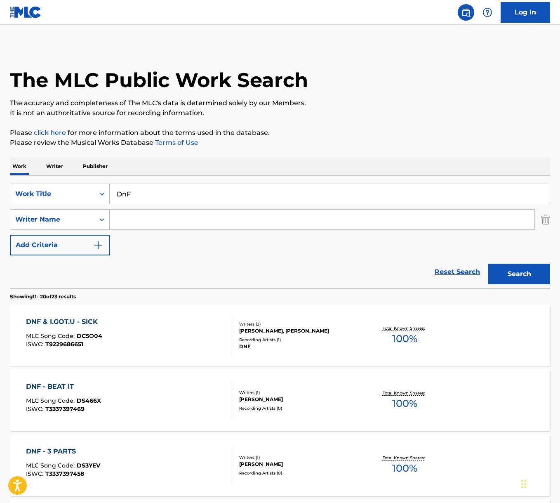
click at [145, 222] on input "Search Form" at bounding box center [322, 219] width 425 height 20
type input "[PERSON_NAME]"
click at [488, 263] on button "Search" at bounding box center [519, 273] width 62 height 21
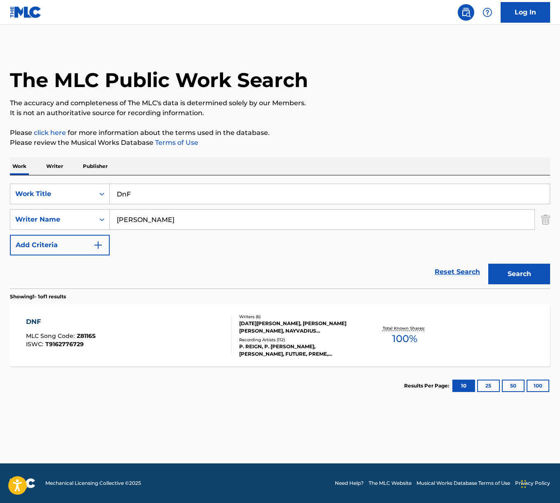
click at [182, 341] on div "DNF MLC Song Code : Z8116S ISWC : T9162776729" at bounding box center [128, 335] width 205 height 37
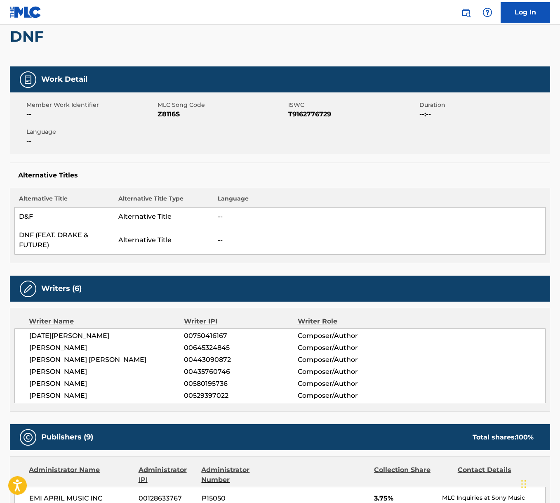
scroll to position [82, 0]
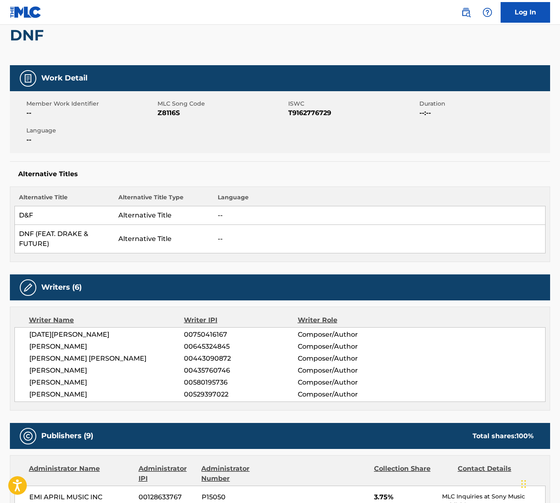
click at [56, 332] on span "[DATE][PERSON_NAME]" at bounding box center [106, 334] width 155 height 10
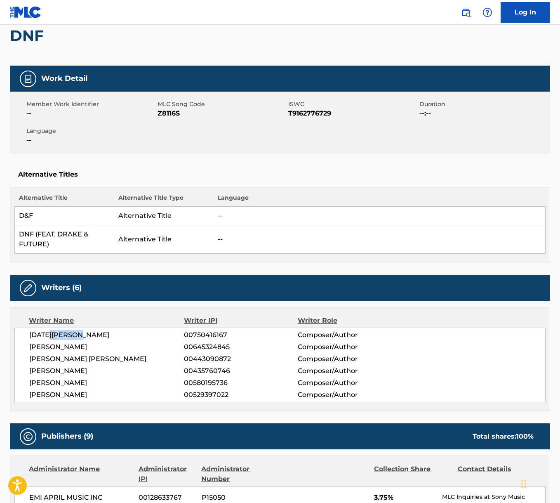
click at [56, 332] on span "[DATE][PERSON_NAME]" at bounding box center [106, 335] width 155 height 10
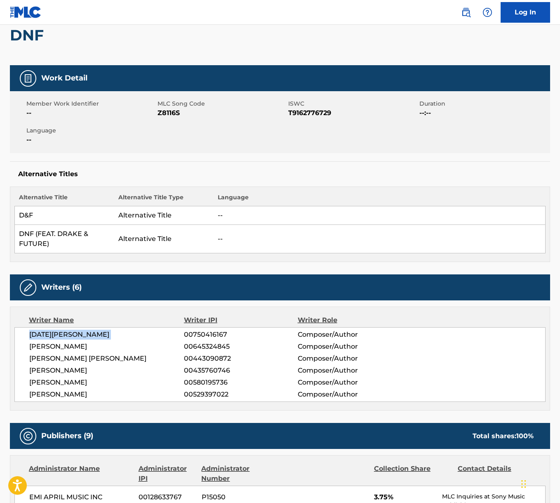
scroll to position [81, 0]
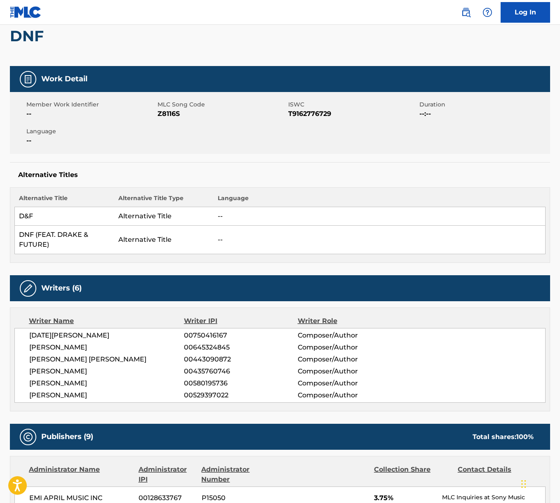
click at [87, 345] on span "[PERSON_NAME]" at bounding box center [106, 347] width 155 height 10
click at [85, 358] on span "[PERSON_NAME] [PERSON_NAME]" at bounding box center [106, 359] width 155 height 10
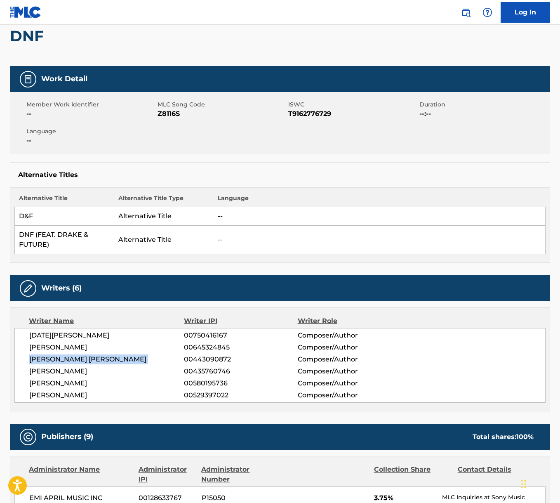
click at [85, 358] on span "[PERSON_NAME] [PERSON_NAME]" at bounding box center [106, 359] width 155 height 10
click at [95, 371] on span "[PERSON_NAME]" at bounding box center [106, 371] width 155 height 10
click at [106, 381] on span "[PERSON_NAME]" at bounding box center [106, 383] width 155 height 10
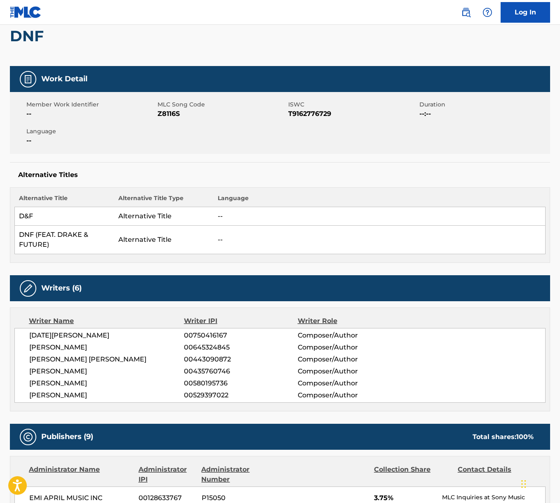
click at [106, 381] on span "[PERSON_NAME]" at bounding box center [106, 383] width 155 height 10
click at [101, 395] on span "[PERSON_NAME]" at bounding box center [106, 395] width 155 height 10
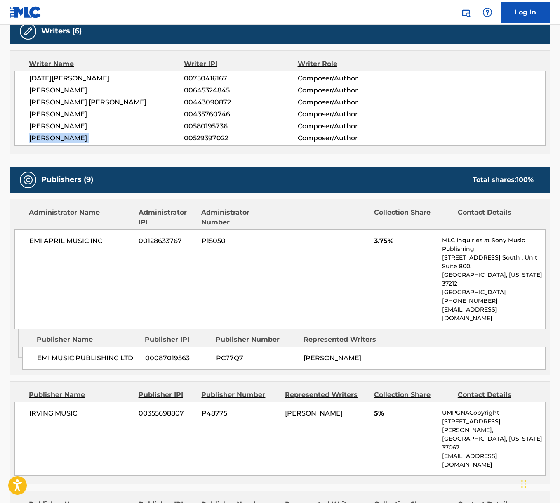
scroll to position [384, 0]
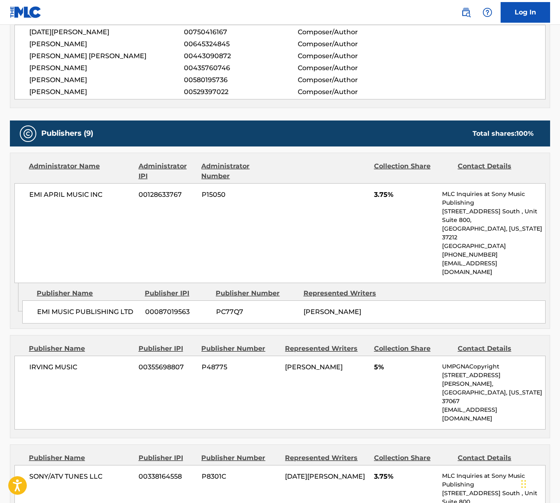
click at [54, 194] on span "EMI APRIL MUSIC INC" at bounding box center [80, 195] width 103 height 10
click at [46, 362] on span "IRVING MUSIC" at bounding box center [80, 367] width 103 height 10
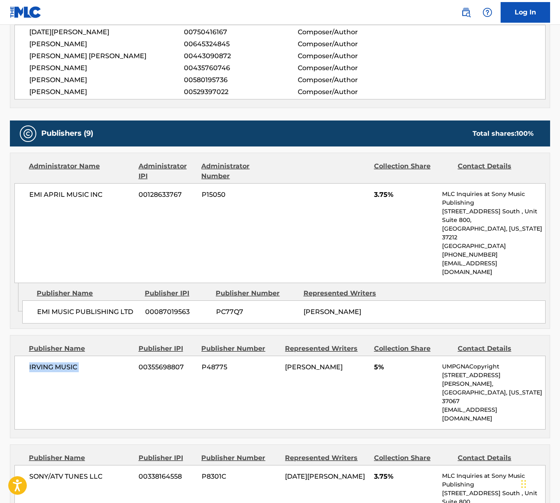
click at [46, 362] on span "IRVING MUSIC" at bounding box center [80, 367] width 103 height 10
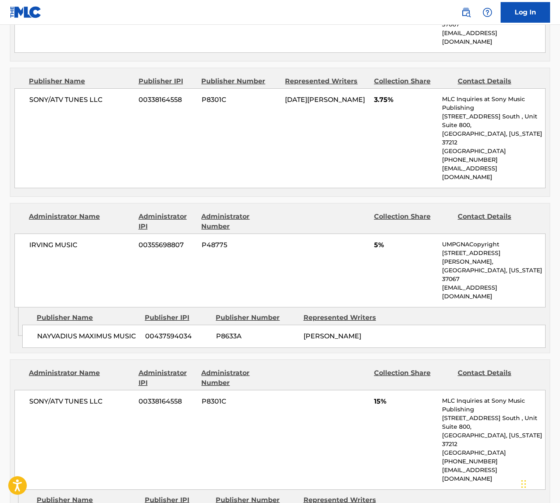
scroll to position [770, 0]
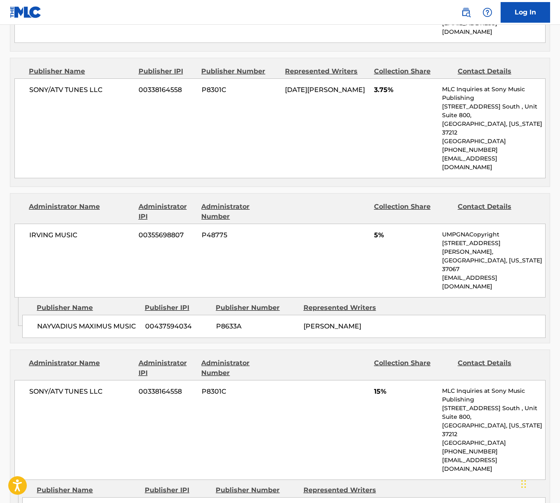
click at [69, 85] on span "SONY/ATV TUNES LLC" at bounding box center [80, 90] width 103 height 10
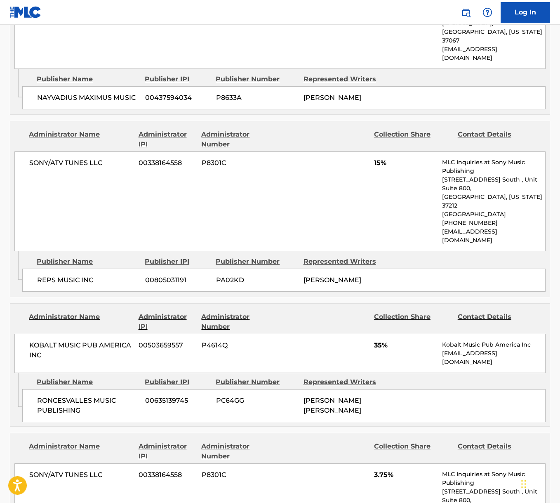
scroll to position [1114, 0]
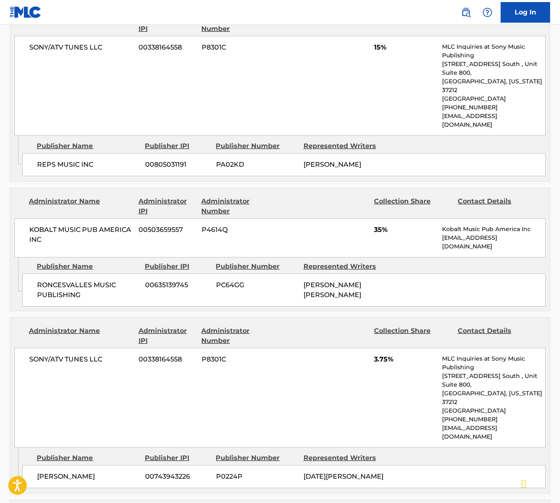
click at [75, 225] on span "KOBALT MUSIC PUB AMERICA INC" at bounding box center [80, 235] width 103 height 20
click at [74, 225] on span "KOBALT MUSIC PUB AMERICA INC" at bounding box center [80, 235] width 103 height 20
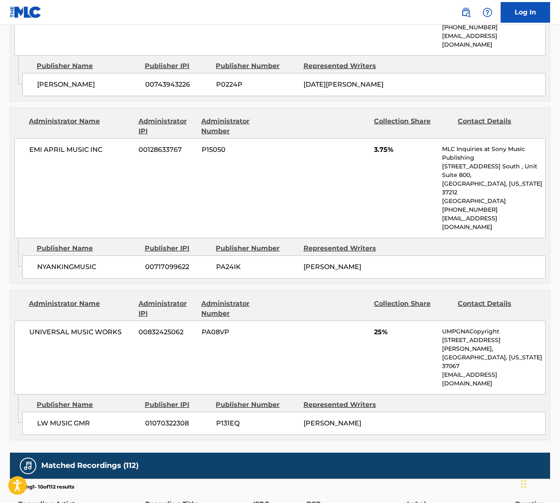
scroll to position [1507, 0]
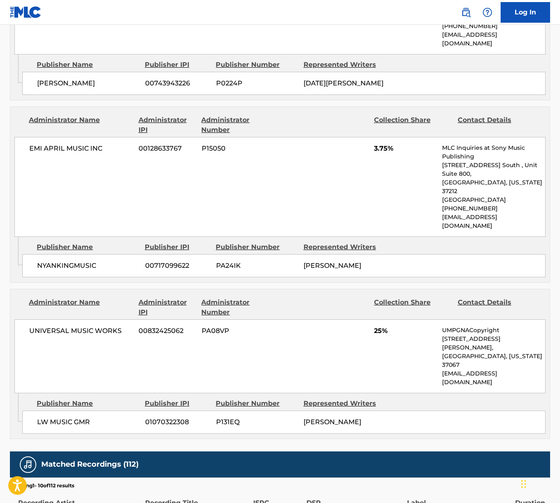
click at [62, 326] on span "UNIVERSAL MUSIC WORKS" at bounding box center [80, 331] width 103 height 10
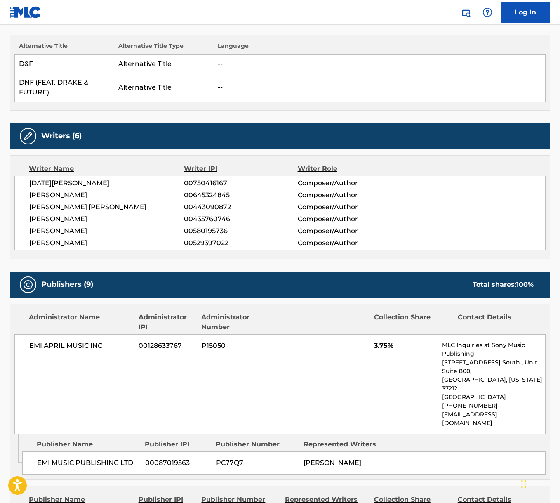
scroll to position [0, 0]
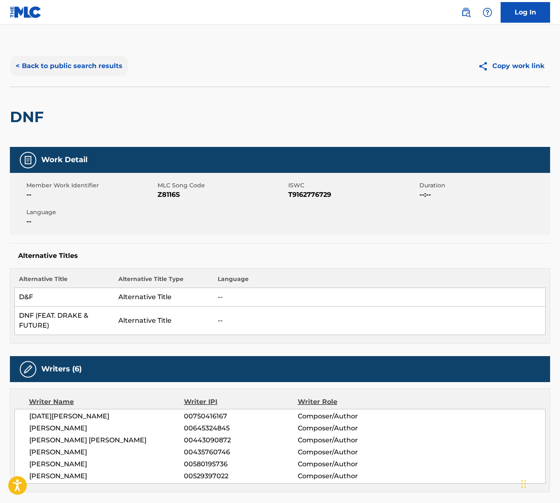
click at [97, 76] on button "< Back to public search results" at bounding box center [69, 66] width 118 height 21
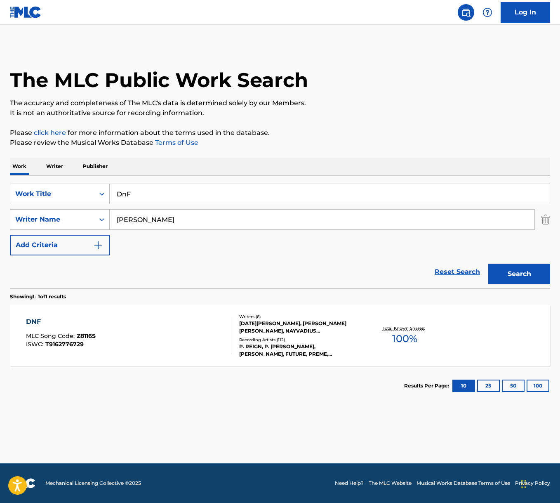
click at [151, 197] on input "DnF" at bounding box center [330, 194] width 440 height 20
paste input "Heute [PERSON_NAME] ich mich zu"
type input "Heute [PERSON_NAME] ich mich zu"
drag, startPoint x: 289, startPoint y: 153, endPoint x: 212, endPoint y: 228, distance: 107.6
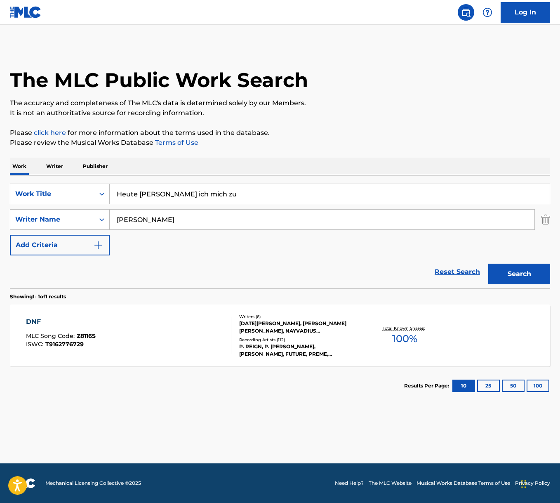
click at [289, 153] on div "The MLC Public Work Search The accuracy and completeness of The MLC's data is d…" at bounding box center [280, 225] width 560 height 360
click at [212, 214] on input "[PERSON_NAME]" at bounding box center [322, 219] width 425 height 20
click at [488, 263] on button "Search" at bounding box center [519, 273] width 62 height 21
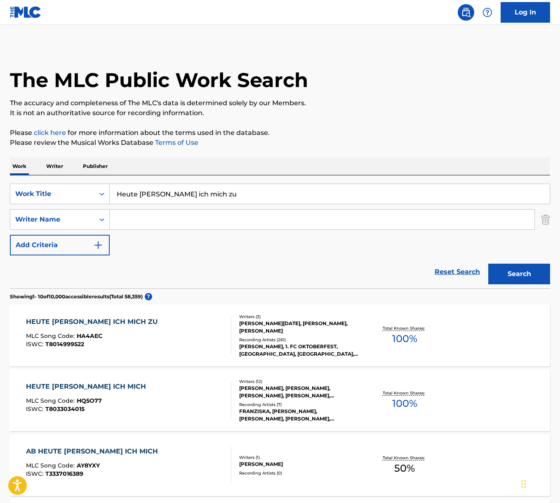
click at [167, 345] on div "HEUTE [PERSON_NAME] ICH MICH ZU MLC Song Code : HA4AEC ISWC : T8014999522" at bounding box center [128, 335] width 205 height 37
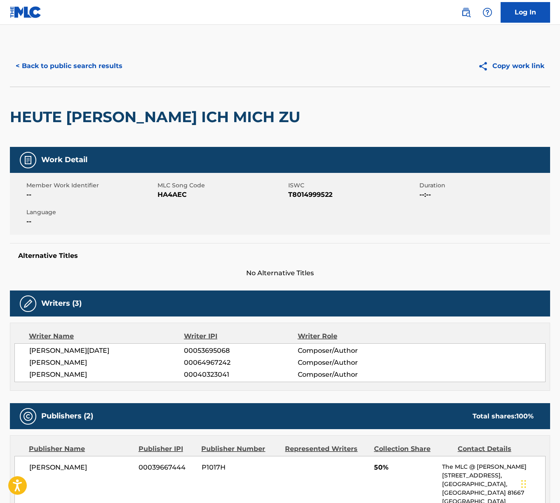
click at [52, 346] on span "[PERSON_NAME][DATE]" at bounding box center [106, 351] width 155 height 10
click at [64, 362] on span "[PERSON_NAME]" at bounding box center [106, 362] width 155 height 10
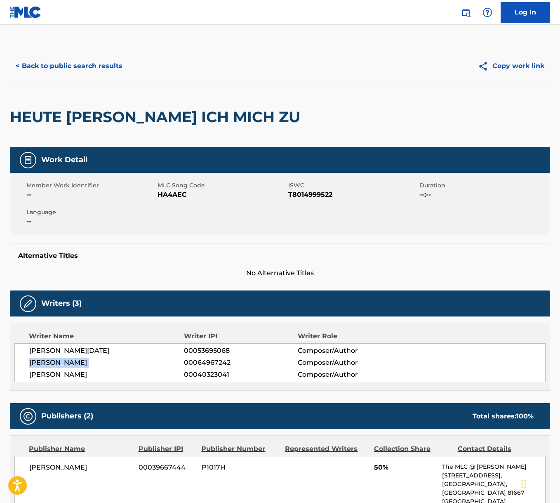
drag, startPoint x: 64, startPoint y: 362, endPoint x: 71, endPoint y: 364, distance: 7.1
click at [64, 362] on span "[PERSON_NAME]" at bounding box center [106, 362] width 155 height 10
click at [55, 372] on span "[PERSON_NAME]" at bounding box center [106, 374] width 155 height 10
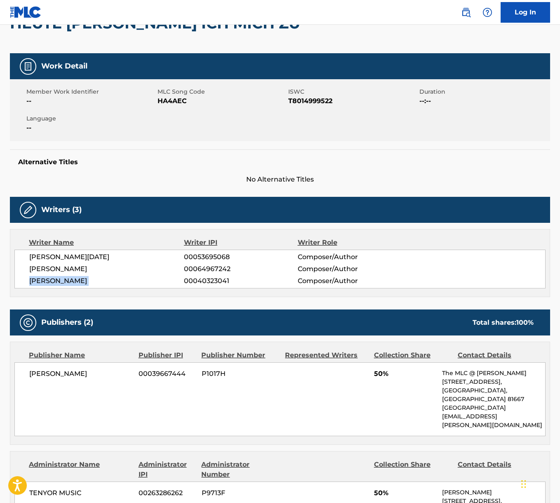
scroll to position [326, 0]
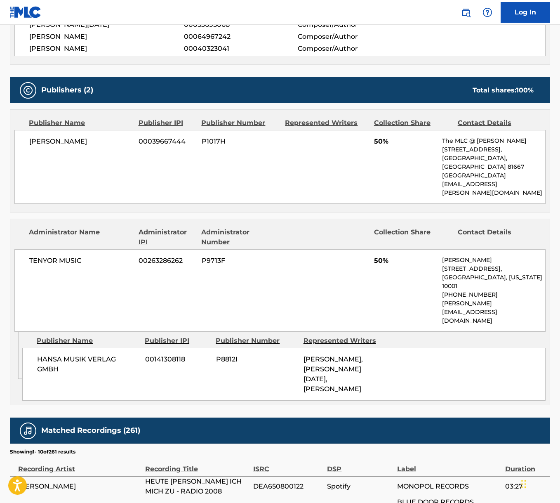
click at [58, 256] on span "TENYOR MUSIC" at bounding box center [80, 261] width 103 height 10
click at [42, 142] on span "[PERSON_NAME]" at bounding box center [80, 141] width 103 height 10
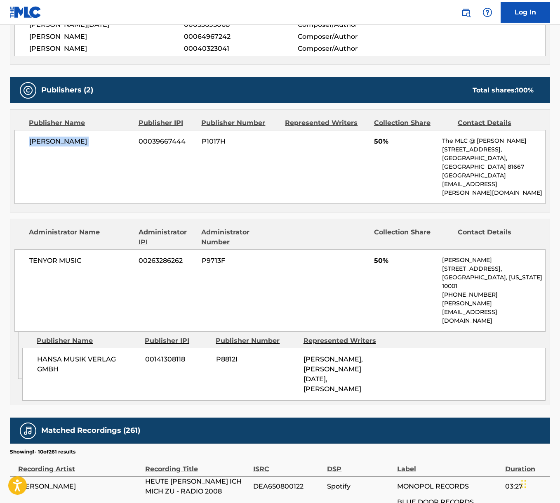
click at [42, 142] on span "[PERSON_NAME]" at bounding box center [80, 141] width 103 height 10
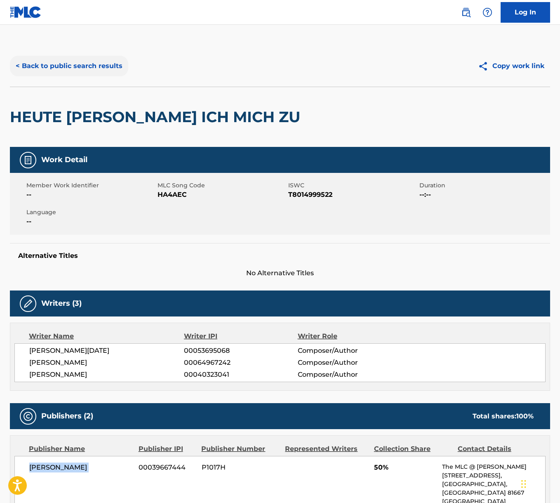
click at [62, 71] on button "< Back to public search results" at bounding box center [69, 66] width 118 height 21
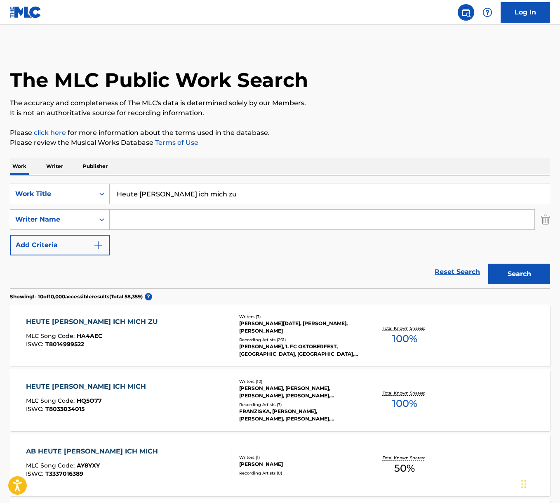
click at [149, 193] on input "Heute [PERSON_NAME] ich mich zu" at bounding box center [330, 194] width 440 height 20
paste input "Love You More"
type input "Love You More"
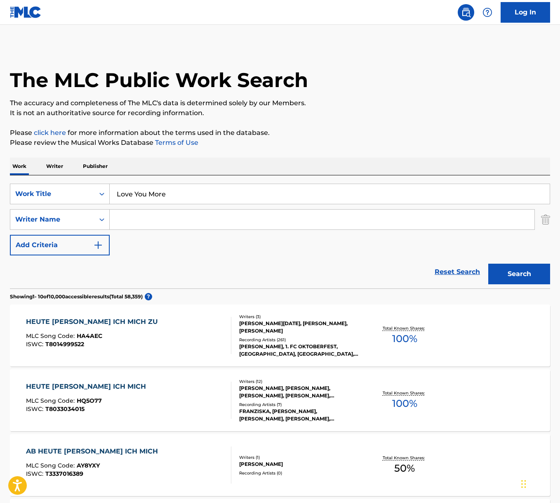
drag, startPoint x: 246, startPoint y: 158, endPoint x: 215, endPoint y: 183, distance: 39.0
click at [245, 159] on div "Work Writer Publisher" at bounding box center [280, 166] width 540 height 17
click at [168, 212] on input "Search Form" at bounding box center [322, 219] width 425 height 20
type input "[PERSON_NAME]"
click at [488, 263] on button "Search" at bounding box center [519, 273] width 62 height 21
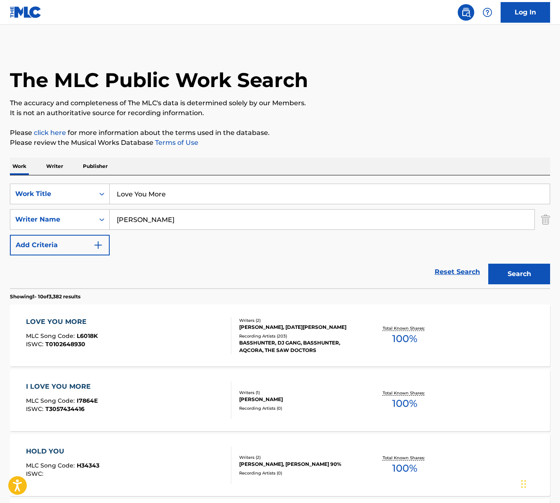
click at [147, 323] on div "LOVE YOU MORE MLC Song Code : L6018K ISWC : T0102648930" at bounding box center [128, 335] width 205 height 37
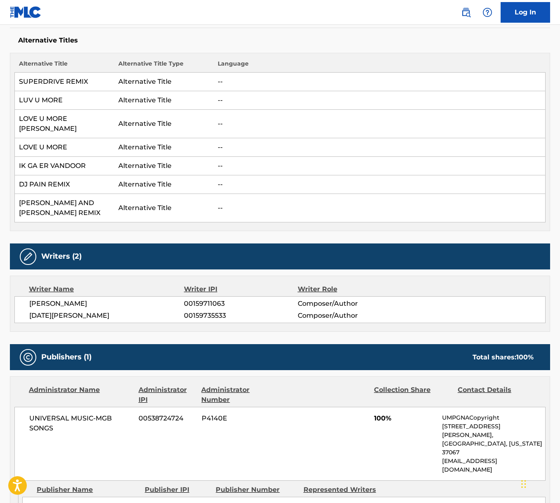
scroll to position [241, 0]
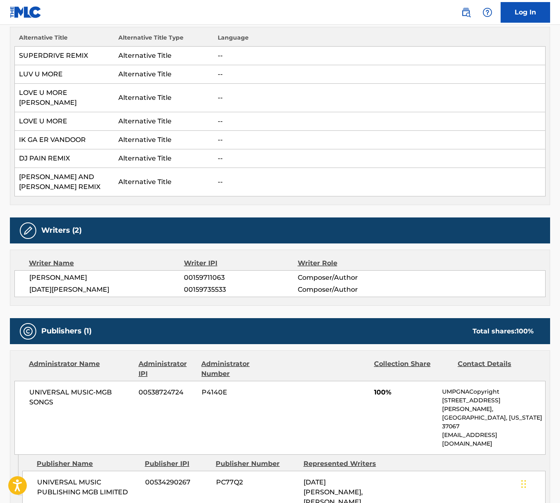
click at [61, 273] on span "[PERSON_NAME]" at bounding box center [106, 278] width 155 height 10
click at [63, 284] on span "[DATE][PERSON_NAME]" at bounding box center [106, 289] width 155 height 10
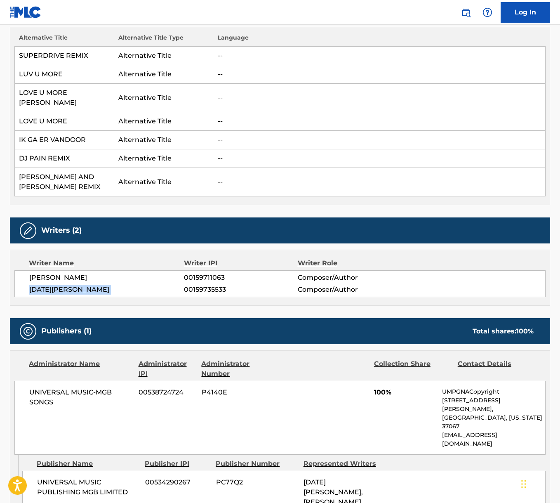
drag, startPoint x: 63, startPoint y: 277, endPoint x: 8, endPoint y: 277, distance: 54.8
click at [63, 284] on span "[DATE][PERSON_NAME]" at bounding box center [106, 289] width 155 height 10
click at [68, 387] on span "UNIVERSAL MUSIC-MGB SONGS" at bounding box center [80, 397] width 103 height 20
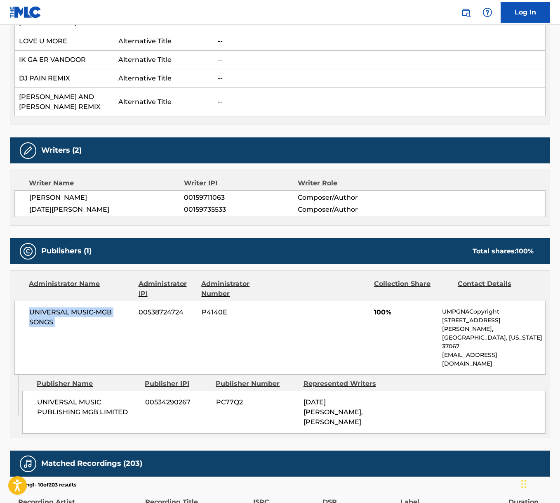
scroll to position [0, 0]
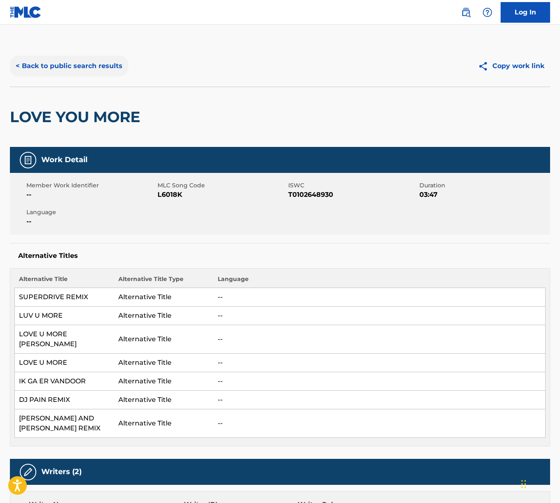
click at [90, 70] on button "< Back to public search results" at bounding box center [69, 66] width 118 height 21
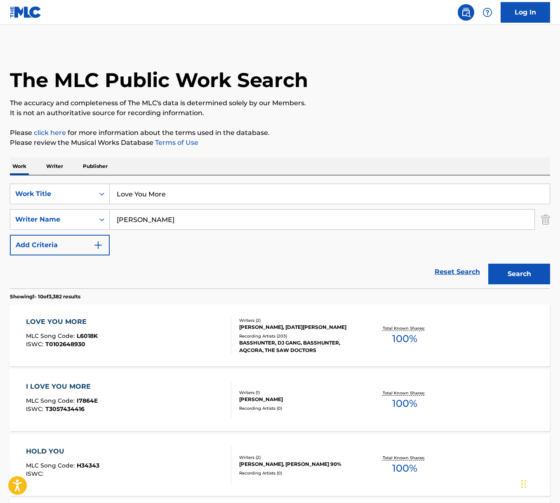
click at [156, 191] on input "Love You More" at bounding box center [330, 194] width 440 height 20
click at [156, 192] on input "Love You More" at bounding box center [330, 194] width 440 height 20
paste input "a Maraca"
type input "La Maraca"
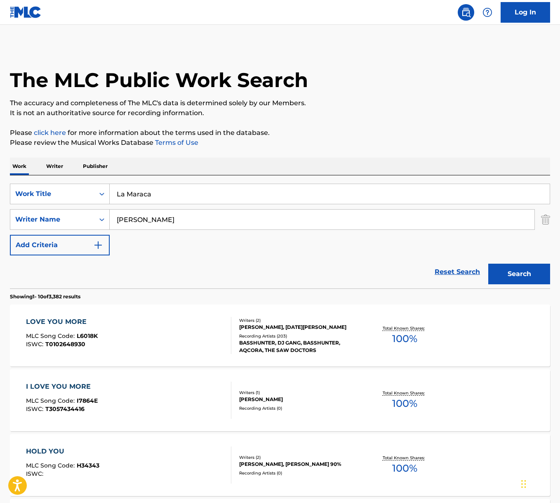
drag, startPoint x: 233, startPoint y: 163, endPoint x: 230, endPoint y: 167, distance: 5.2
click at [233, 164] on div "Work Writer Publisher" at bounding box center [280, 166] width 540 height 17
click at [130, 222] on input "[PERSON_NAME]" at bounding box center [322, 219] width 425 height 20
type input "[PERSON_NAME]"
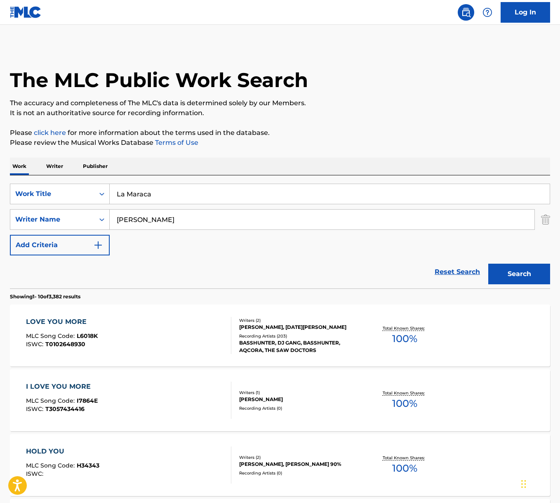
click at [488, 263] on button "Search" at bounding box center [519, 273] width 62 height 21
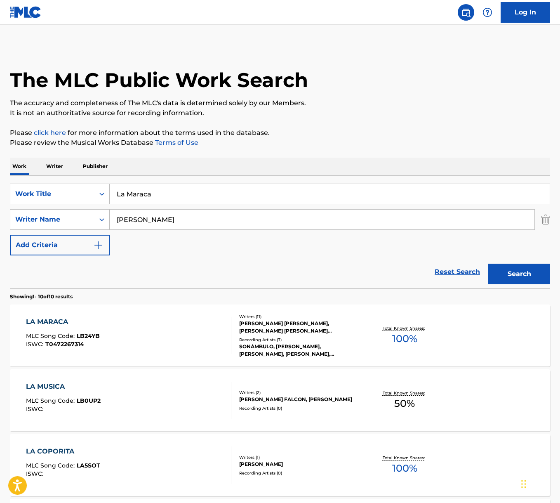
click at [170, 328] on div "LA MARACA MLC Song Code : LB24YB ISWC : T0472267314" at bounding box center [128, 335] width 205 height 37
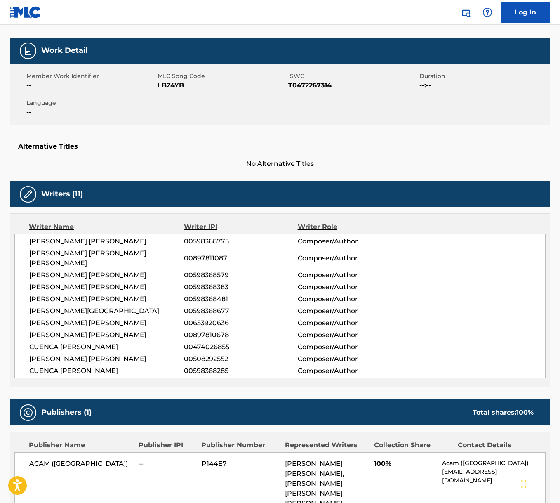
scroll to position [129, 0]
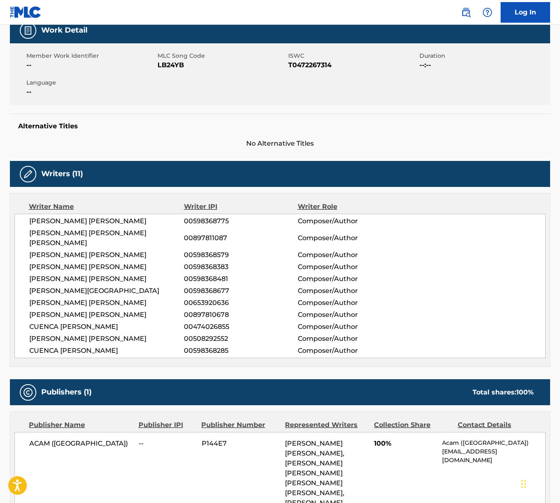
click at [73, 223] on span "[PERSON_NAME] [PERSON_NAME]" at bounding box center [106, 221] width 155 height 10
click at [83, 230] on span "[PERSON_NAME] [PERSON_NAME] [PERSON_NAME]" at bounding box center [106, 238] width 155 height 20
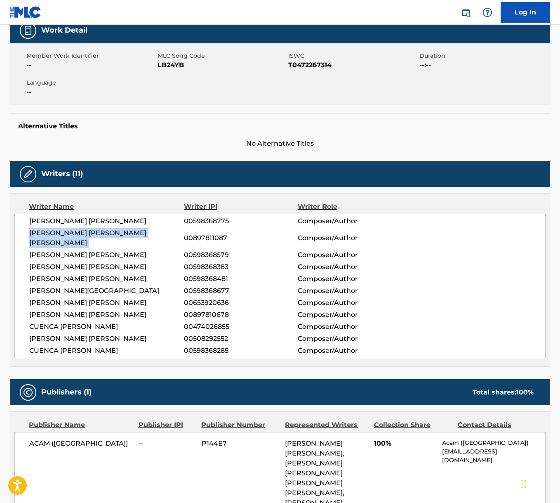
click at [83, 230] on span "[PERSON_NAME] [PERSON_NAME] [PERSON_NAME]" at bounding box center [106, 238] width 155 height 20
click at [86, 250] on span "[PERSON_NAME] [PERSON_NAME]" at bounding box center [106, 255] width 155 height 10
drag, startPoint x: 86, startPoint y: 244, endPoint x: 12, endPoint y: 237, distance: 73.7
click at [85, 250] on span "[PERSON_NAME] [PERSON_NAME]" at bounding box center [106, 255] width 155 height 10
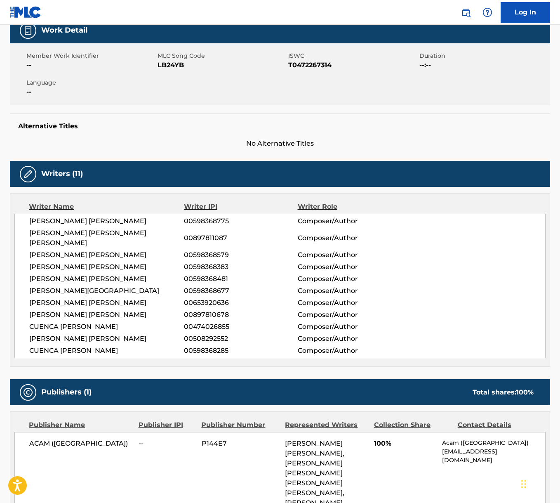
click at [107, 262] on span "[PERSON_NAME] [PERSON_NAME]" at bounding box center [106, 267] width 155 height 10
drag, startPoint x: 107, startPoint y: 254, endPoint x: 1, endPoint y: 227, distance: 109.2
click at [104, 262] on span "[PERSON_NAME] [PERSON_NAME]" at bounding box center [106, 267] width 155 height 10
click at [75, 274] on span "[PERSON_NAME] [PERSON_NAME]" at bounding box center [106, 279] width 155 height 10
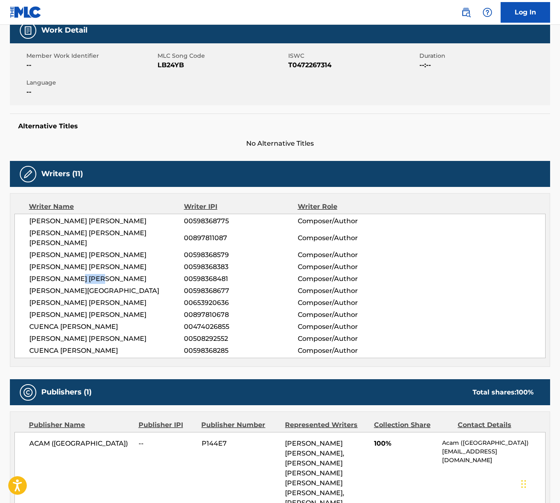
click at [75, 274] on span "[PERSON_NAME] [PERSON_NAME]" at bounding box center [106, 279] width 155 height 10
click at [90, 286] on span "[PERSON_NAME][GEOGRAPHIC_DATA]" at bounding box center [106, 291] width 155 height 10
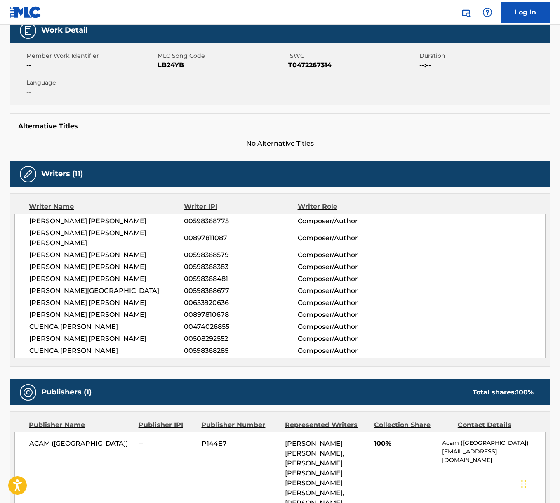
click at [100, 298] on span "[PERSON_NAME] [PERSON_NAME]" at bounding box center [106, 303] width 155 height 10
drag, startPoint x: 100, startPoint y: 293, endPoint x: 17, endPoint y: 267, distance: 86.8
click at [99, 298] on span "[PERSON_NAME] [PERSON_NAME]" at bounding box center [106, 303] width 155 height 10
click at [80, 310] on span "[PERSON_NAME] [PERSON_NAME]" at bounding box center [106, 315] width 155 height 10
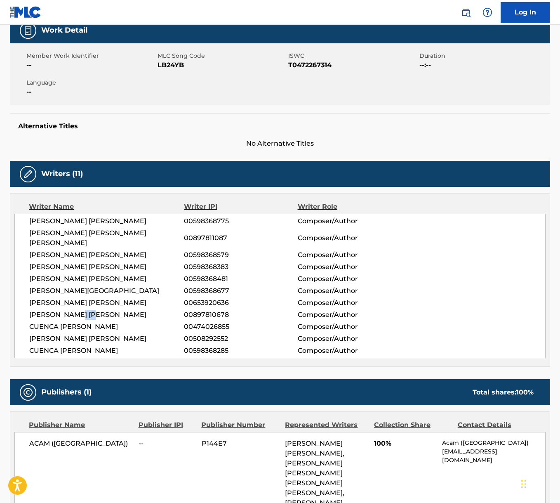
click at [80, 310] on span "[PERSON_NAME] [PERSON_NAME]" at bounding box center [106, 315] width 155 height 10
drag, startPoint x: 80, startPoint y: 302, endPoint x: 74, endPoint y: 300, distance: 6.3
click at [80, 310] on span "[PERSON_NAME] [PERSON_NAME]" at bounding box center [106, 315] width 155 height 10
click at [2, 233] on div "< Back to public search results Copy work link LA MARACA Work Detail Member Wor…" at bounding box center [280, 401] width 560 height 971
click at [84, 322] on span "CUENCA [PERSON_NAME]" at bounding box center [106, 327] width 155 height 10
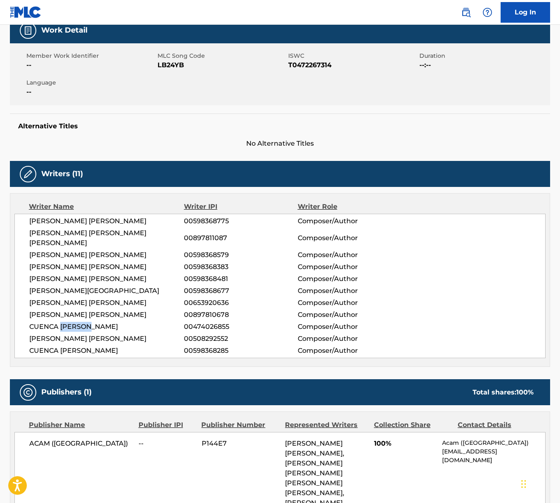
click at [84, 322] on span "CUENCA [PERSON_NAME]" at bounding box center [106, 327] width 155 height 10
click at [92, 334] on span "[PERSON_NAME] [PERSON_NAME]" at bounding box center [106, 339] width 155 height 10
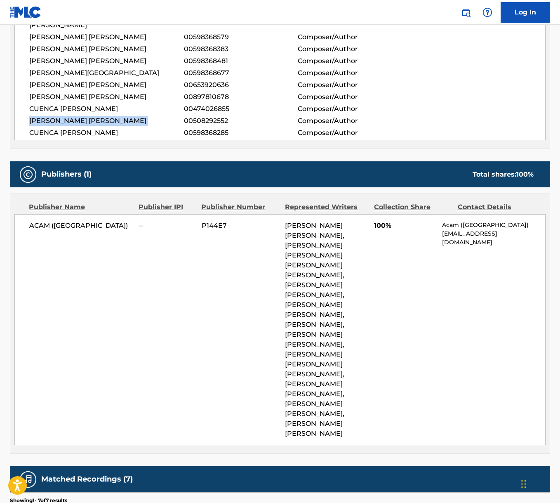
scroll to position [350, 0]
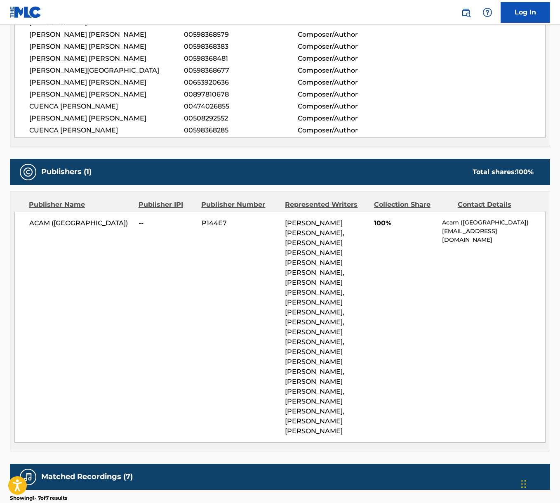
click at [38, 218] on span "ACAM ([GEOGRAPHIC_DATA])" at bounding box center [80, 223] width 103 height 10
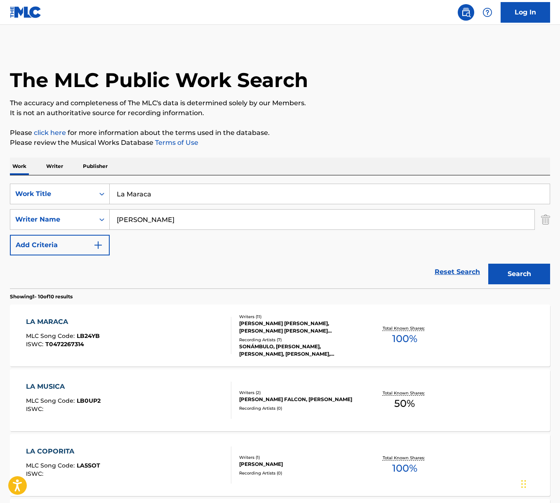
click at [166, 190] on input "La Maraca" at bounding box center [330, 194] width 440 height 20
click at [165, 189] on input "La Maraca" at bounding box center [330, 194] width 440 height 20
paste input "Mi Pueblo"
drag, startPoint x: 225, startPoint y: 149, endPoint x: 219, endPoint y: 159, distance: 11.6
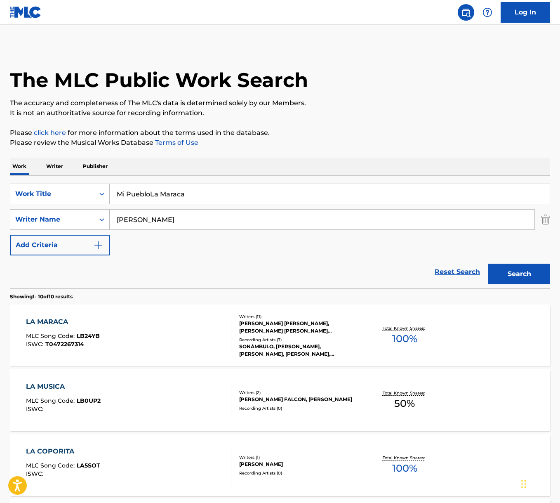
click at [180, 190] on input "Mi PuebloLa Maraca" at bounding box center [330, 194] width 440 height 20
paste input "Search Form"
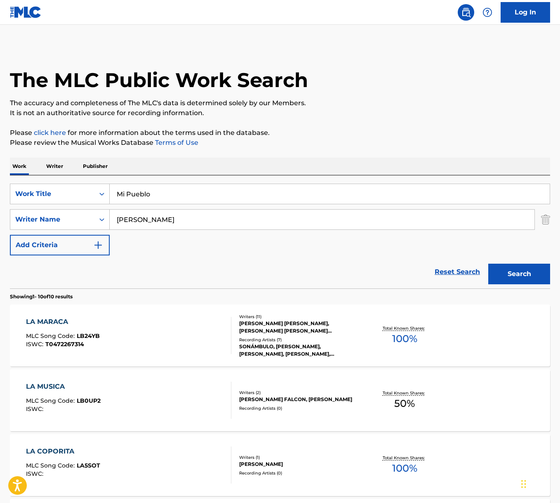
type input "Mi Pueblo"
click at [152, 218] on input "[PERSON_NAME]" at bounding box center [322, 219] width 425 height 20
type input "lucho"
click at [488, 263] on button "Search" at bounding box center [519, 273] width 62 height 21
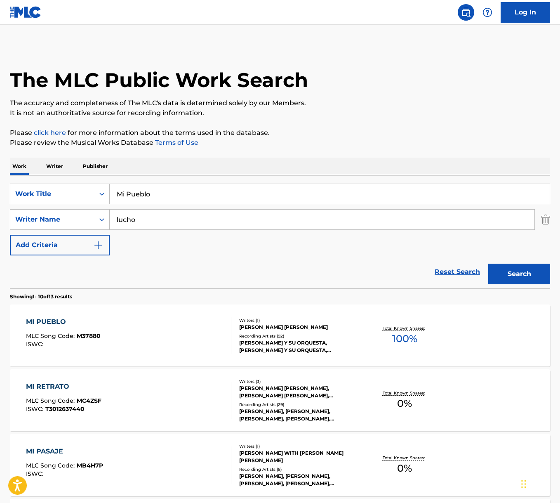
click at [164, 331] on div "MI PUEBLO MLC Song Code : M37880 ISWC :" at bounding box center [128, 335] width 205 height 37
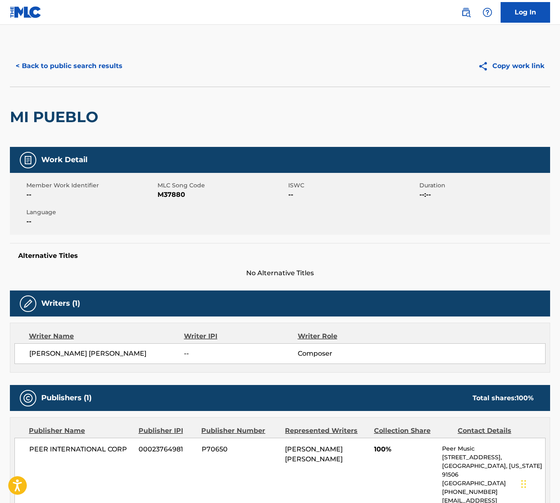
click at [88, 348] on div "[PERSON_NAME] [PERSON_NAME] -- Composer" at bounding box center [279, 353] width 531 height 21
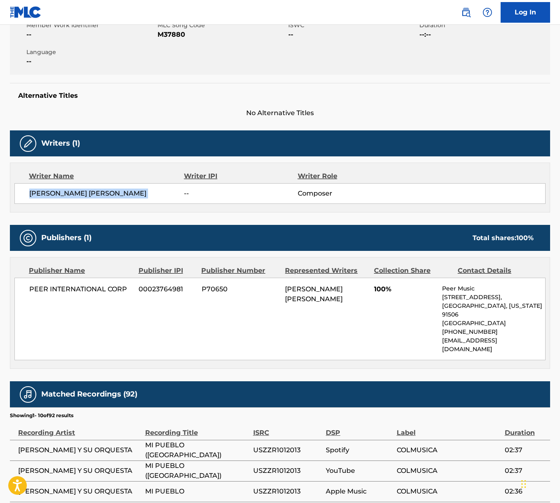
scroll to position [219, 0]
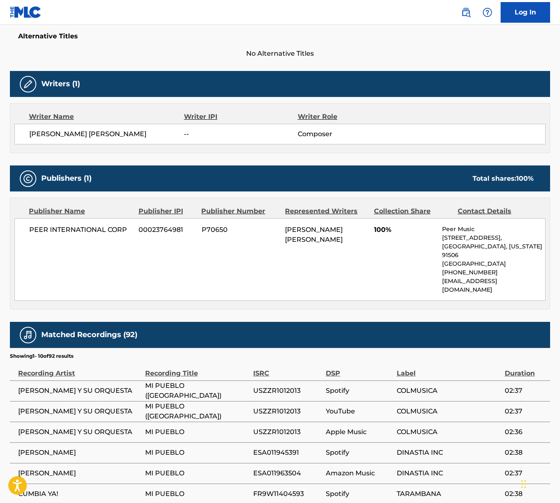
click at [74, 223] on div "PEER INTERNATIONAL CORP 00023764981 P70650 [PERSON_NAME] [PERSON_NAME] 100% Pee…" at bounding box center [279, 259] width 531 height 82
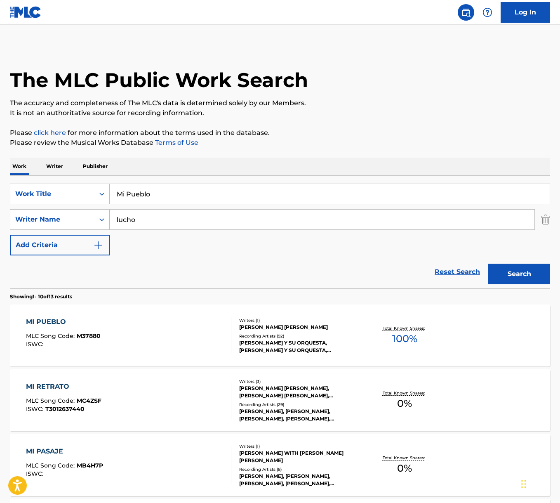
click at [160, 198] on input "Mi Pueblo" at bounding box center [330, 194] width 440 height 20
paste input "La Cumbia Del Calder"
type input "La Cumbia Del Caldero"
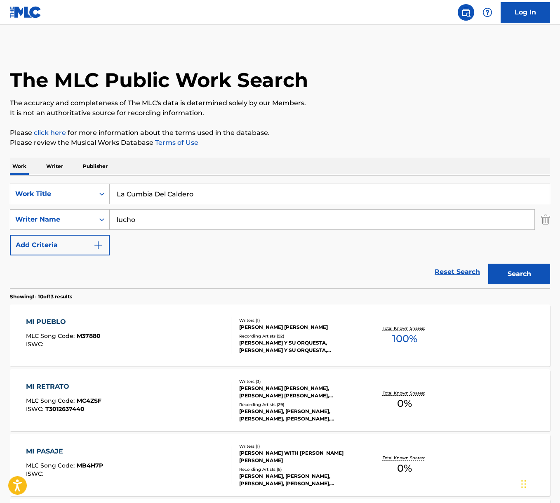
drag, startPoint x: 296, startPoint y: 156, endPoint x: 282, endPoint y: 163, distance: 14.8
click at [182, 214] on input "lucho" at bounding box center [322, 219] width 425 height 20
type input "i"
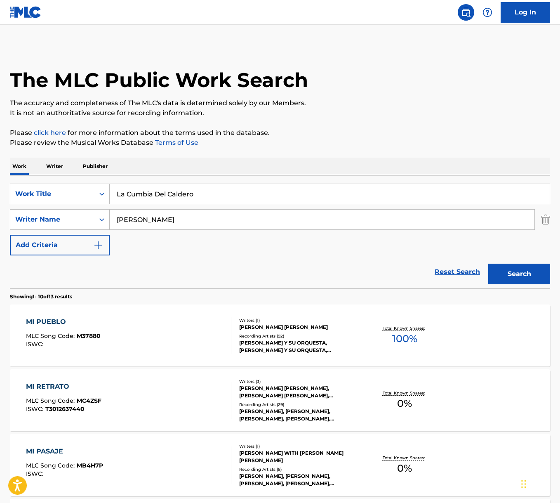
type input "[PERSON_NAME]"
click at [488, 263] on button "Search" at bounding box center [519, 273] width 62 height 21
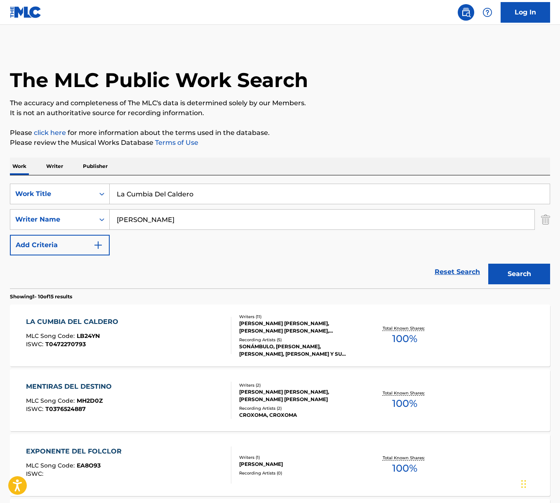
click at [192, 325] on div "LA CUMBIA DEL CALDERO MLC Song Code : LB24YN ISWC : T0472270793" at bounding box center [128, 335] width 205 height 37
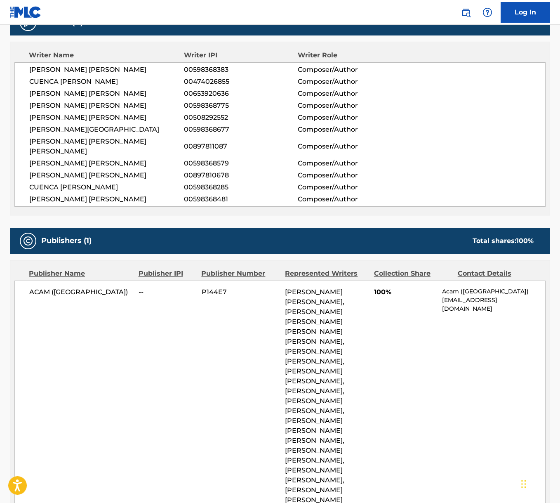
scroll to position [283, 0]
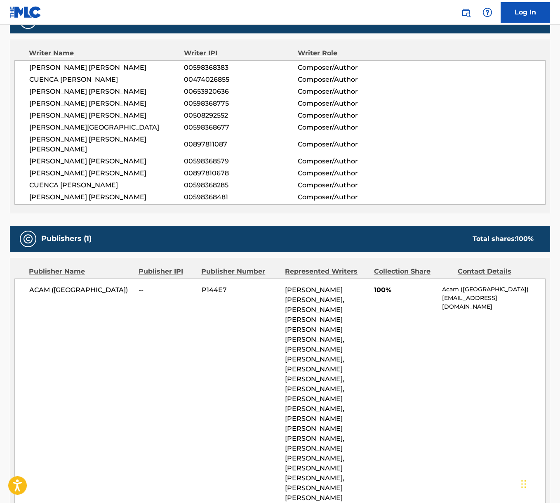
click at [49, 285] on span "ACAM ([GEOGRAPHIC_DATA])" at bounding box center [80, 290] width 103 height 10
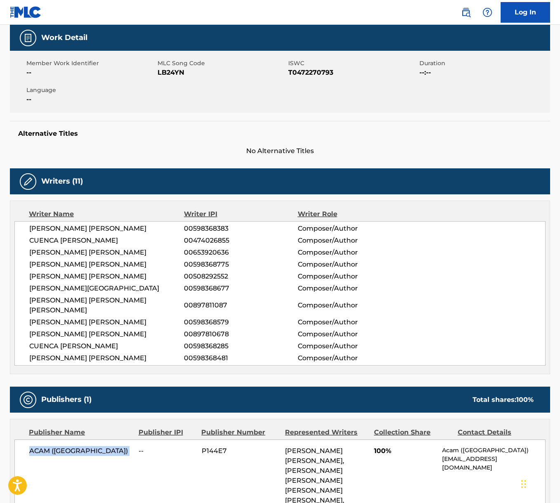
scroll to position [0, 0]
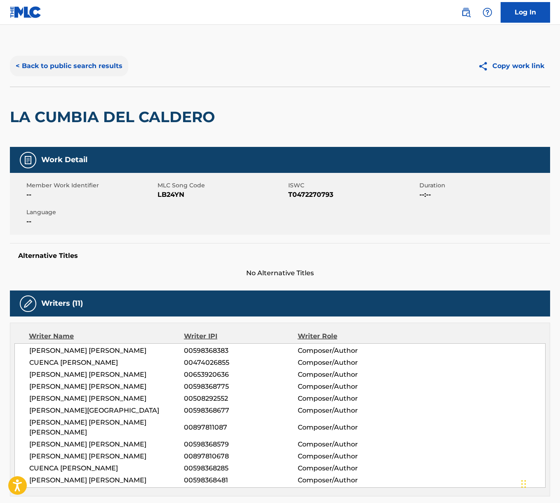
click at [50, 68] on button "< Back to public search results" at bounding box center [69, 66] width 118 height 21
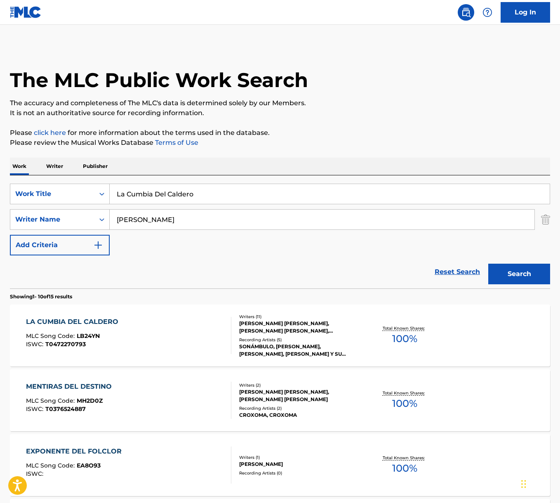
click at [156, 197] on input "La Cumbia Del Caldero" at bounding box center [330, 194] width 440 height 20
paste input "[PERSON_NAME]"
type input "[PERSON_NAME]"
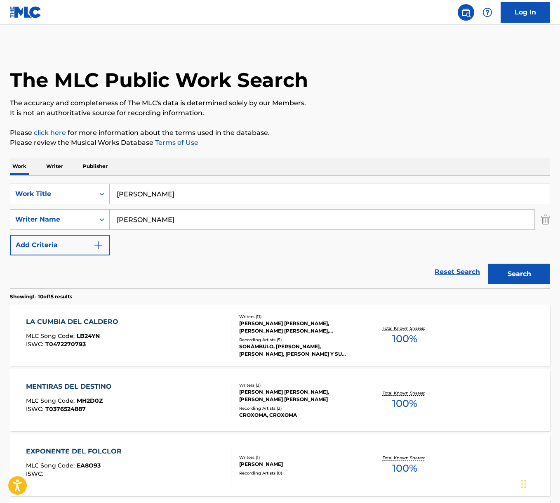
drag, startPoint x: 259, startPoint y: 158, endPoint x: 182, endPoint y: 235, distance: 108.5
click at [183, 225] on input "[PERSON_NAME]" at bounding box center [322, 219] width 425 height 20
click at [488, 263] on button "Search" at bounding box center [519, 273] width 62 height 21
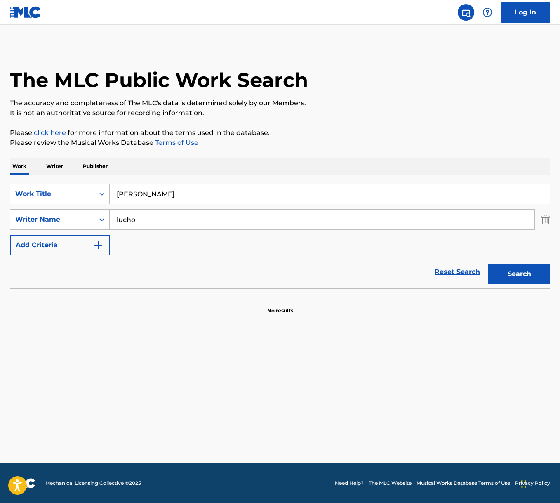
click at [165, 221] on input "lucho" at bounding box center [322, 219] width 425 height 20
type input "[PERSON_NAME]"
click at [488, 263] on button "Search" at bounding box center [519, 273] width 62 height 21
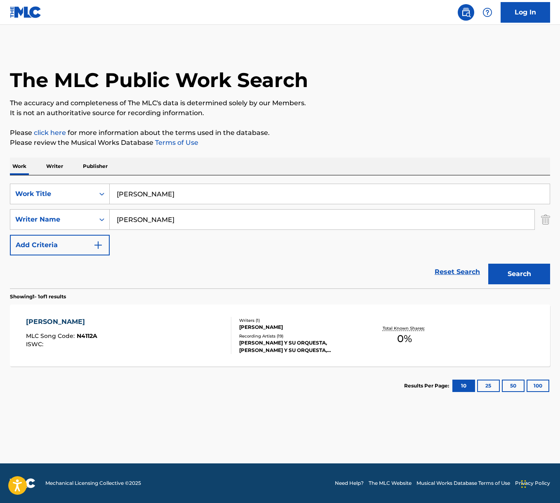
click at [175, 347] on div "[PERSON_NAME] MLC Song Code : N4112A ISWC :" at bounding box center [128, 335] width 205 height 37
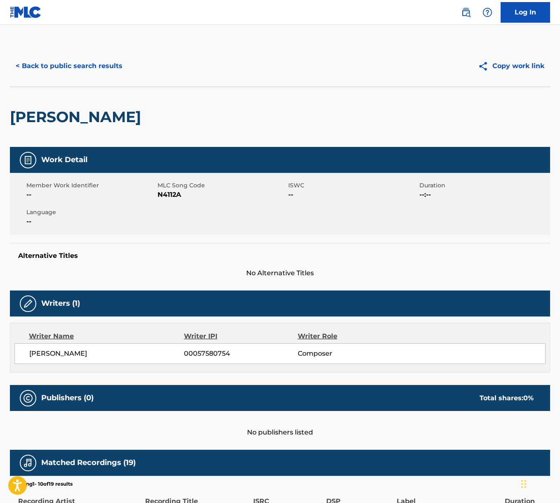
click at [72, 354] on span "[PERSON_NAME]" at bounding box center [106, 353] width 155 height 10
click at [71, 354] on span "[PERSON_NAME]" at bounding box center [106, 353] width 155 height 10
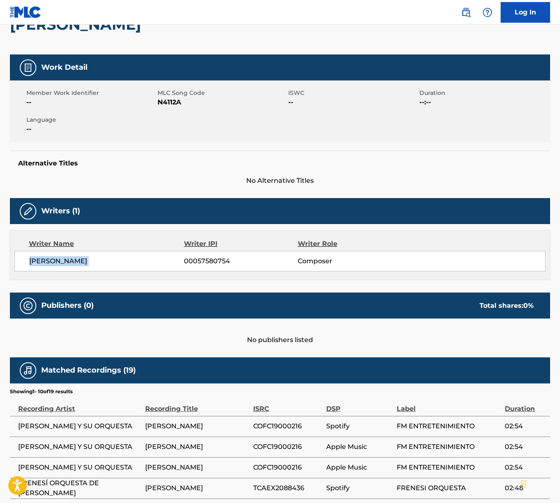
scroll to position [76, 0]
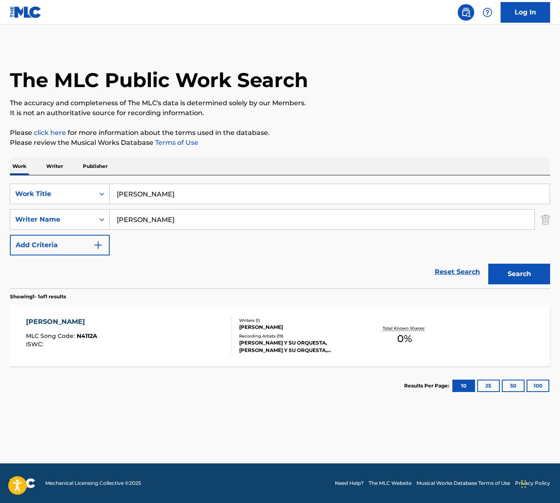
click at [156, 215] on input "[PERSON_NAME]" at bounding box center [322, 219] width 425 height 20
click at [143, 196] on input "[PERSON_NAME]" at bounding box center [330, 194] width 440 height 20
paste input "Minarete"
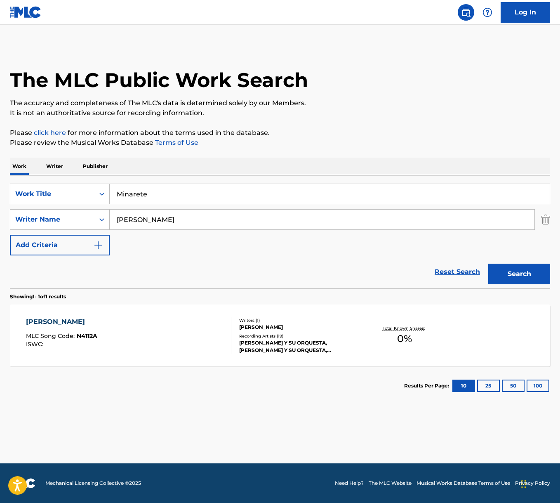
type input "Minarete"
drag, startPoint x: 291, startPoint y: 167, endPoint x: 327, endPoint y: 190, distance: 42.1
click at [292, 168] on div "Work Writer Publisher" at bounding box center [280, 166] width 540 height 17
click at [543, 270] on button "Search" at bounding box center [519, 273] width 62 height 21
click at [155, 322] on div "MINARETE MLC Song Code : M06180 ISWC :" at bounding box center [128, 335] width 205 height 37
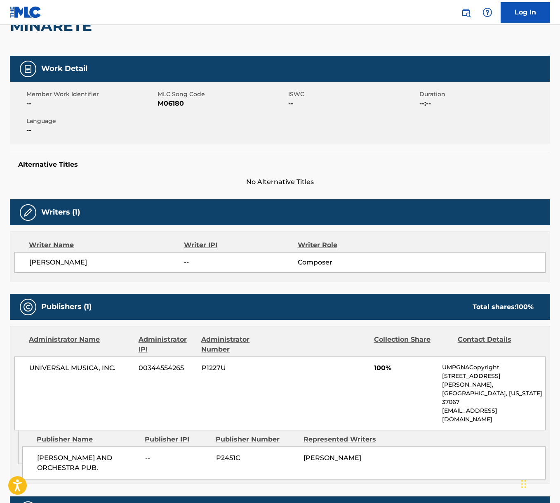
scroll to position [165, 0]
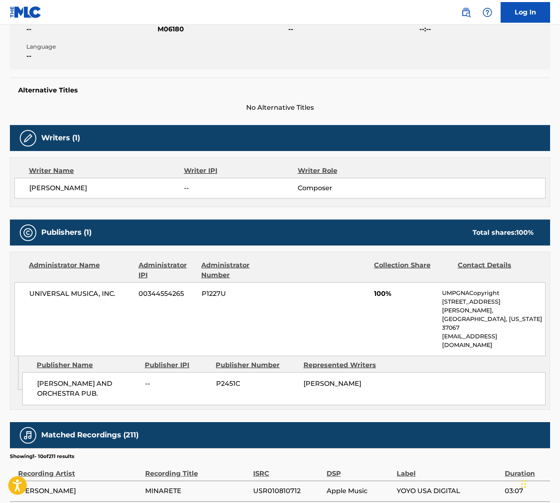
click at [75, 294] on span "UNIVERSAL MUSICA, INC." at bounding box center [80, 294] width 103 height 10
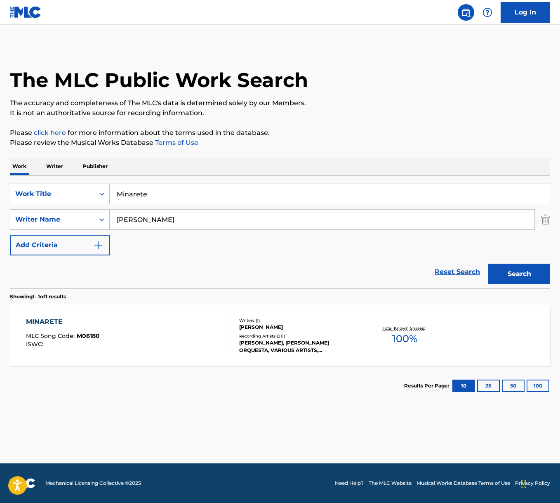
click at [151, 190] on input "Minarete" at bounding box center [330, 194] width 440 height 20
paste input "La Compatibl"
type input "La Compatible"
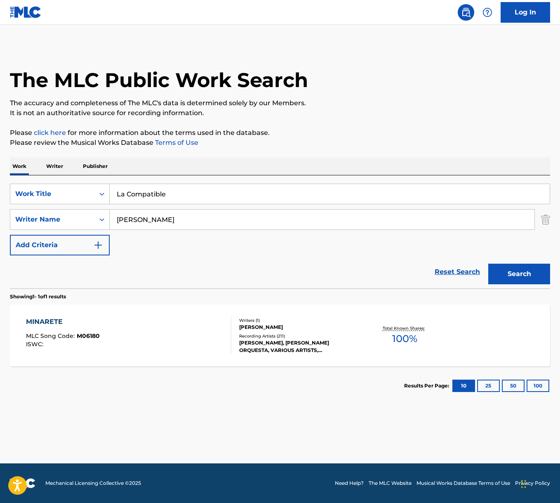
click at [242, 165] on div "Work Writer Publisher" at bounding box center [280, 166] width 540 height 17
click at [183, 219] on input "[PERSON_NAME]" at bounding box center [322, 219] width 425 height 20
type input "[PERSON_NAME]"
click at [488, 263] on button "Search" at bounding box center [519, 273] width 62 height 21
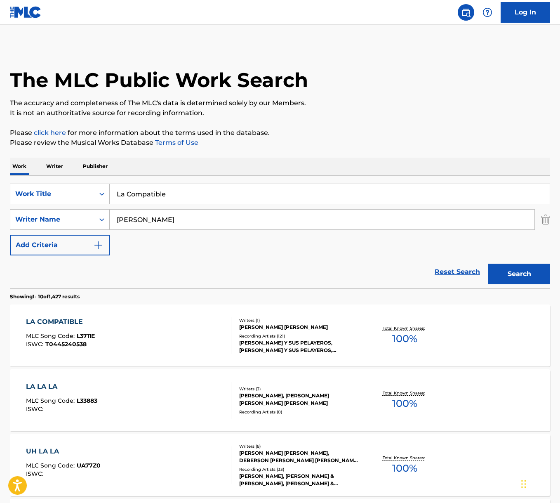
click at [162, 336] on div "LA COMPATIBLE MLC Song Code : L3711E ISWC : T0445240538" at bounding box center [128, 335] width 205 height 37
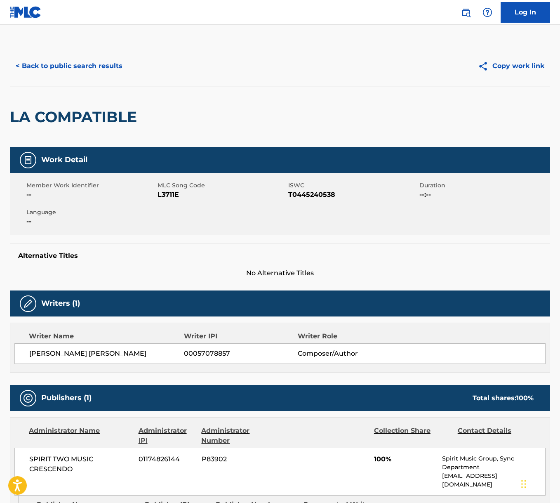
click at [80, 353] on span "[PERSON_NAME] [PERSON_NAME]" at bounding box center [106, 353] width 155 height 10
click at [88, 351] on span "[PERSON_NAME] [PERSON_NAME]" at bounding box center [106, 353] width 155 height 10
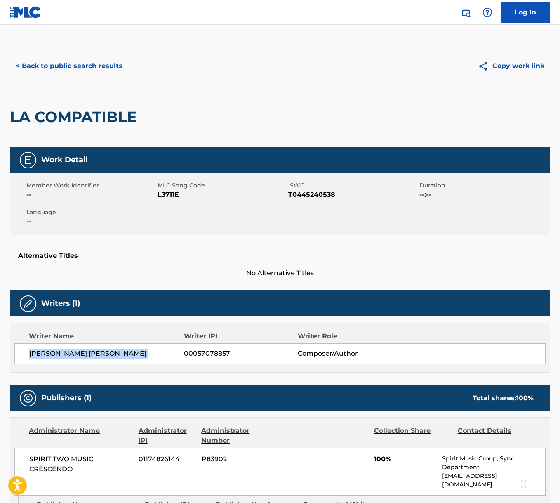
click at [88, 351] on span "[PERSON_NAME] [PERSON_NAME]" at bounding box center [106, 353] width 155 height 10
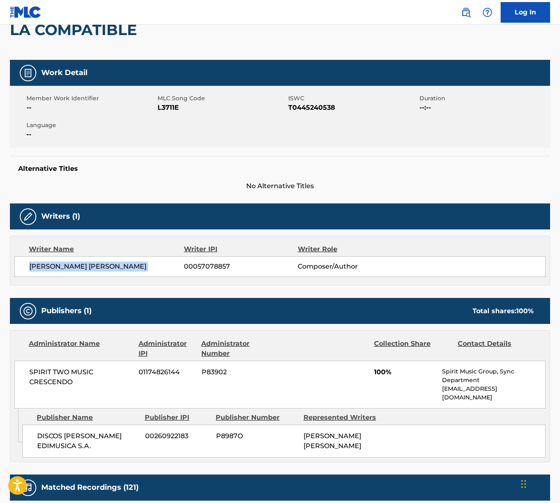
scroll to position [198, 0]
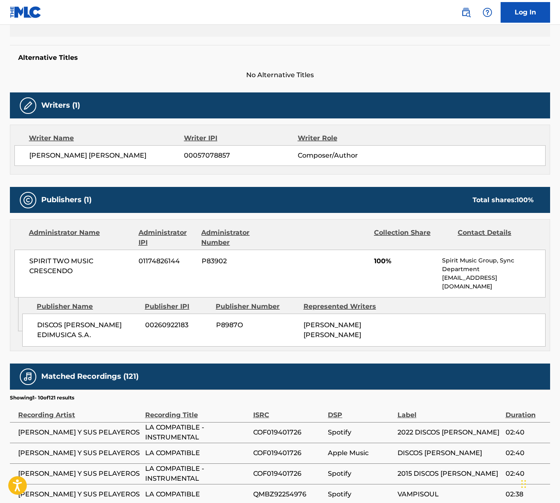
click at [66, 261] on span "SPIRIT TWO MUSIC CRESCENDO" at bounding box center [80, 266] width 103 height 20
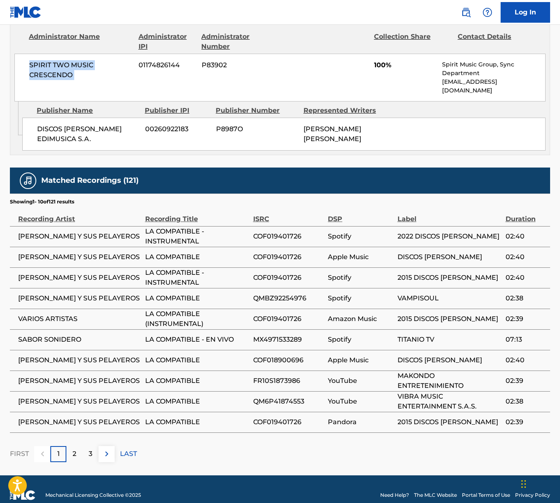
scroll to position [396, 0]
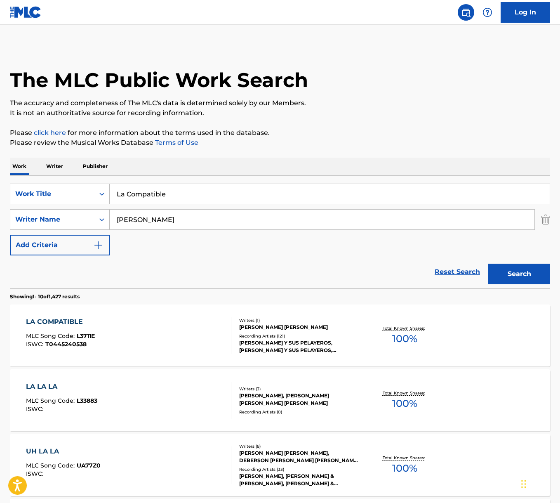
click at [147, 198] on input "La Compatible" at bounding box center [330, 194] width 440 height 20
paste input "Estereofónica"
type input "La Estereofónica"
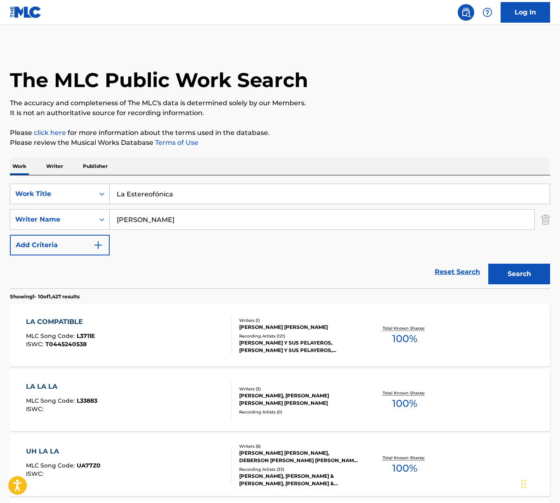
click at [253, 158] on div "Work Writer Publisher" at bounding box center [280, 166] width 540 height 17
click at [164, 223] on input "[PERSON_NAME]" at bounding box center [322, 219] width 425 height 20
type input "[PERSON_NAME]"
click at [488, 263] on button "Search" at bounding box center [519, 273] width 62 height 21
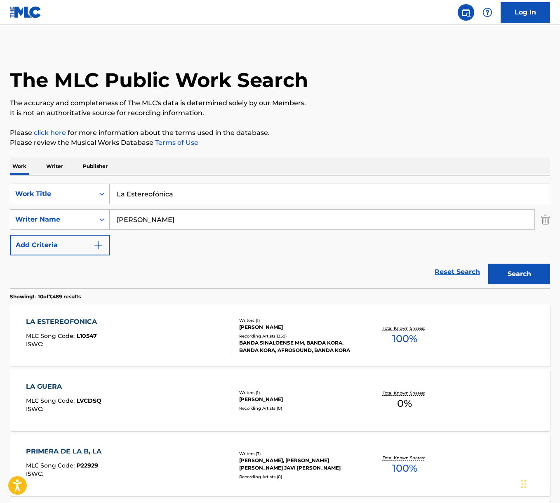
click at [150, 325] on div "LA ESTEREOFONICA MLC Song Code : L10547 ISWC :" at bounding box center [128, 335] width 205 height 37
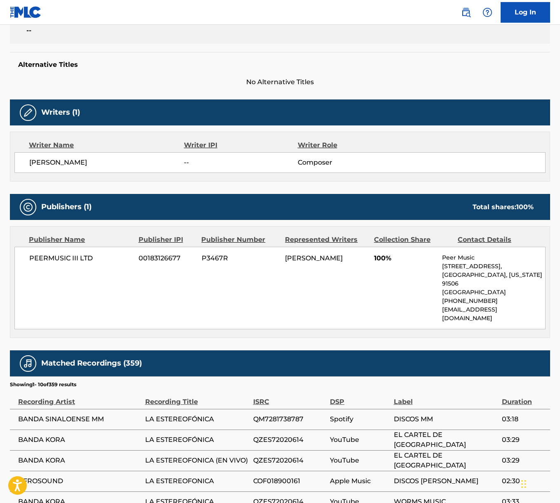
scroll to position [376, 0]
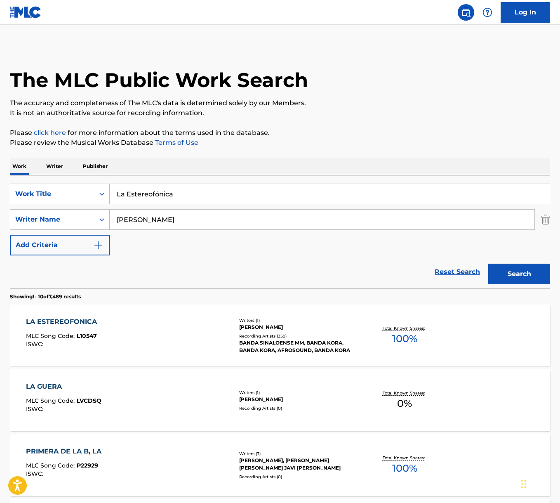
click at [160, 219] on input "[PERSON_NAME]" at bounding box center [322, 219] width 425 height 20
type input "german"
click at [488, 263] on button "Search" at bounding box center [519, 273] width 62 height 21
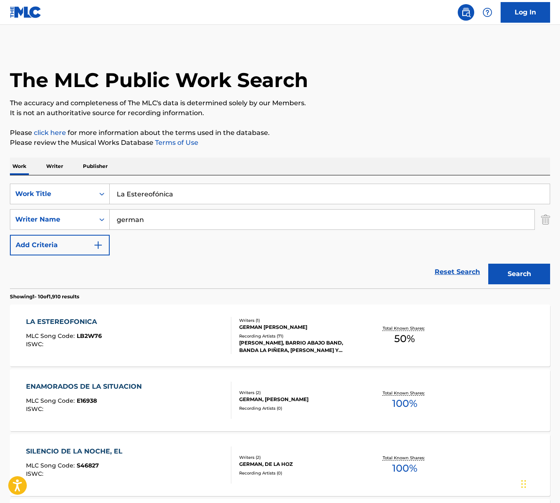
click at [152, 330] on div "LA ESTEREOFONICA MLC Song Code : LB2W76 ISWC :" at bounding box center [128, 335] width 205 height 37
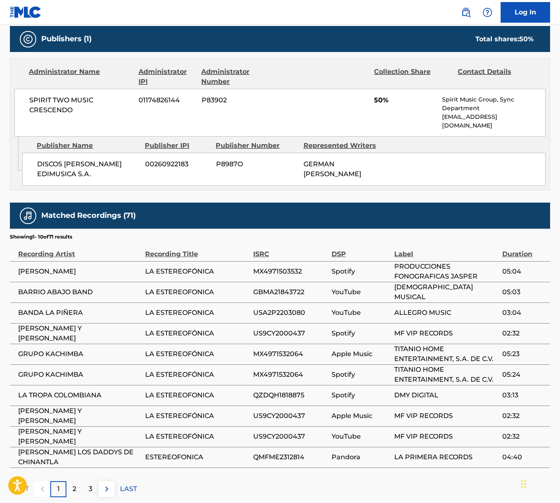
scroll to position [396, 0]
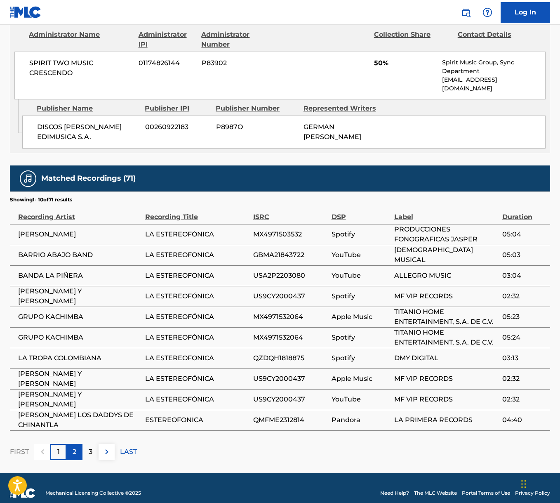
click at [71, 444] on div "2" at bounding box center [74, 452] width 16 height 16
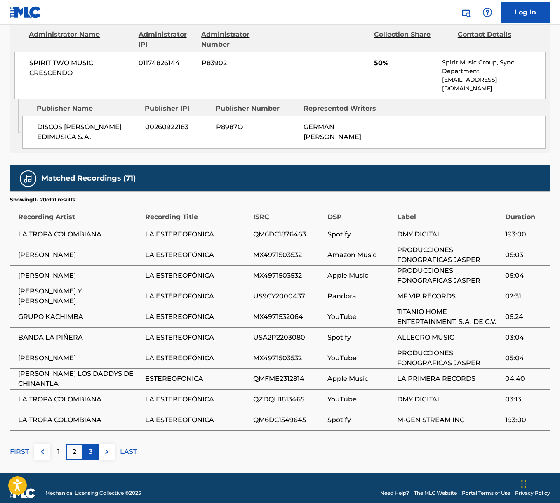
click at [89, 447] on p "3" at bounding box center [91, 452] width 4 height 10
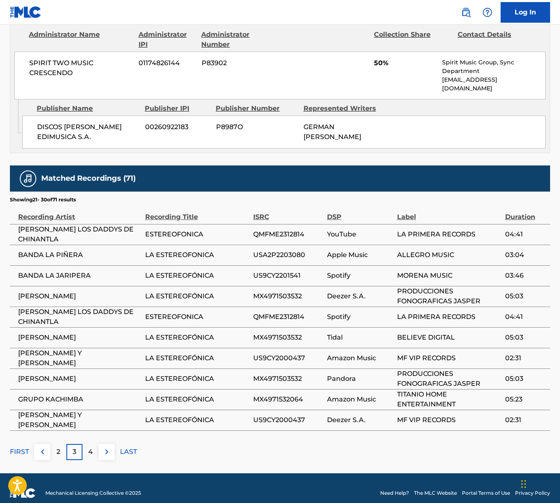
click at [88, 447] on p "4" at bounding box center [90, 452] width 5 height 10
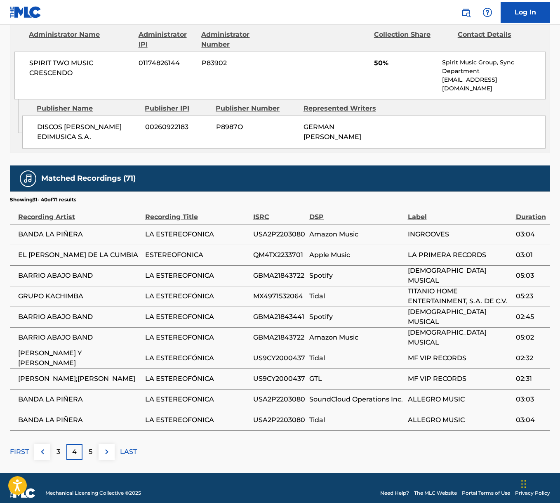
click at [89, 447] on p "5" at bounding box center [91, 452] width 4 height 10
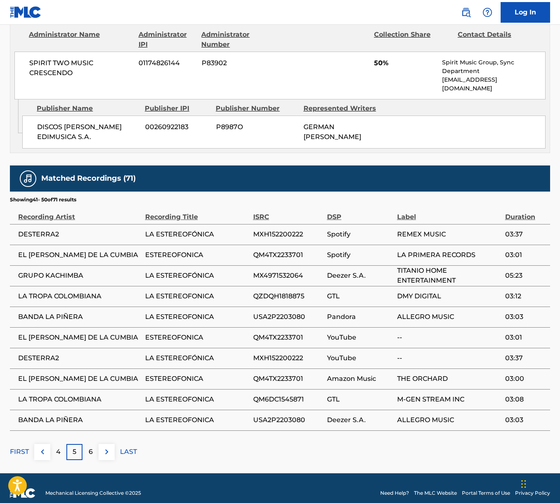
click at [89, 447] on p "6" at bounding box center [91, 452] width 4 height 10
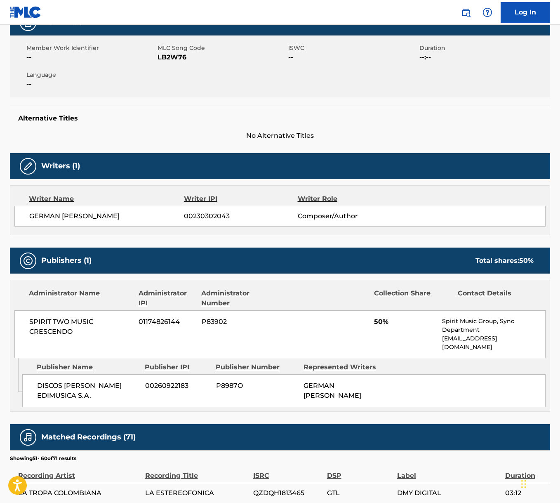
scroll to position [0, 0]
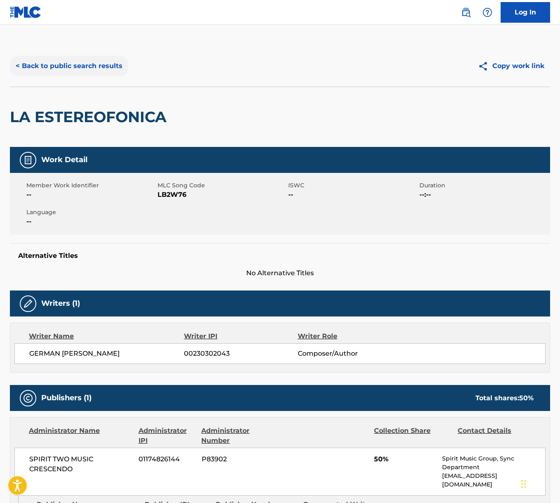
click at [68, 65] on button "< Back to public search results" at bounding box center [69, 66] width 118 height 21
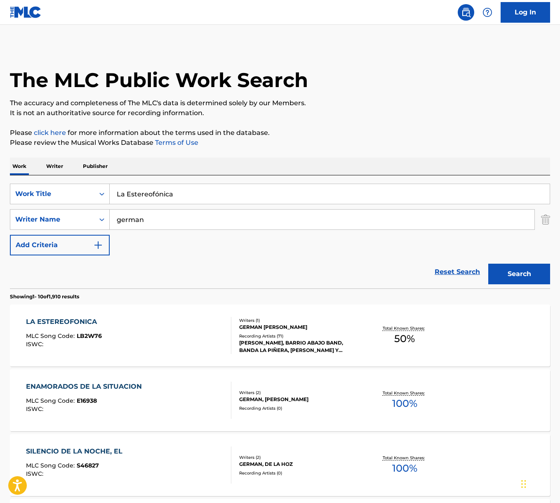
drag, startPoint x: 146, startPoint y: 220, endPoint x: 112, endPoint y: 220, distance: 34.2
click at [112, 220] on input "german" at bounding box center [322, 219] width 425 height 20
type input "[PERSON_NAME]"
click at [488, 263] on button "Search" at bounding box center [519, 273] width 62 height 21
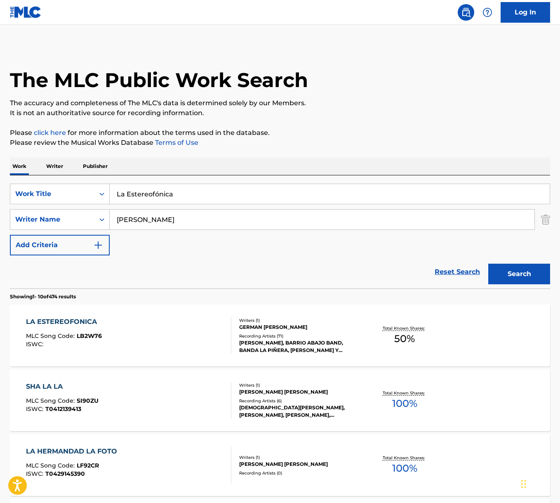
click at [173, 334] on div "LA ESTEREOFONICA MLC Song Code : LB2W76 ISWC :" at bounding box center [128, 335] width 205 height 37
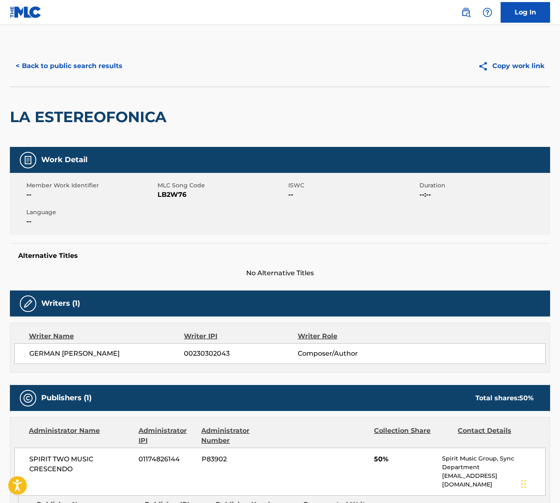
click at [86, 352] on span "GERMAN [PERSON_NAME]" at bounding box center [106, 353] width 155 height 10
click at [85, 352] on span "GERMAN [PERSON_NAME]" at bounding box center [106, 353] width 155 height 10
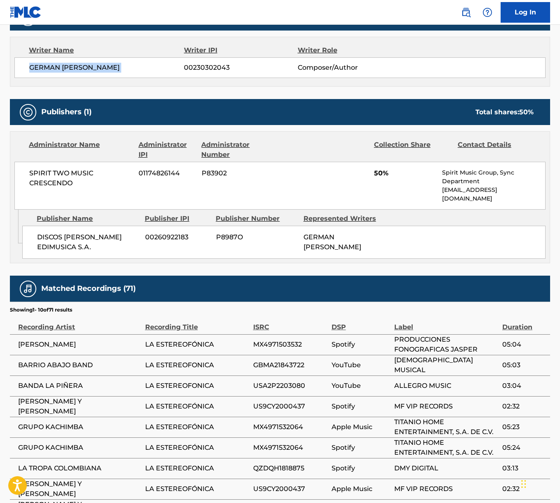
scroll to position [396, 0]
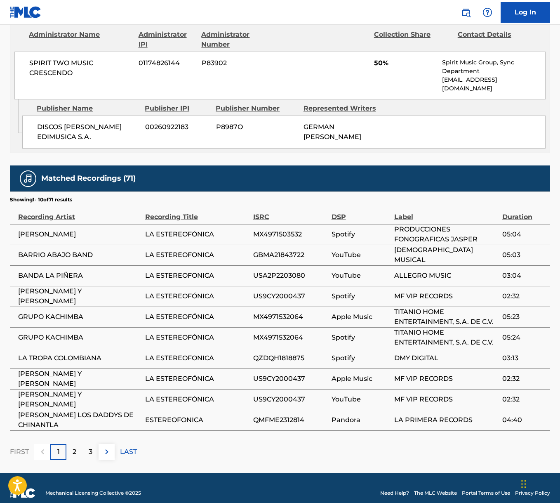
click at [60, 61] on span "SPIRIT TWO MUSIC CRESCENDO" at bounding box center [80, 68] width 103 height 20
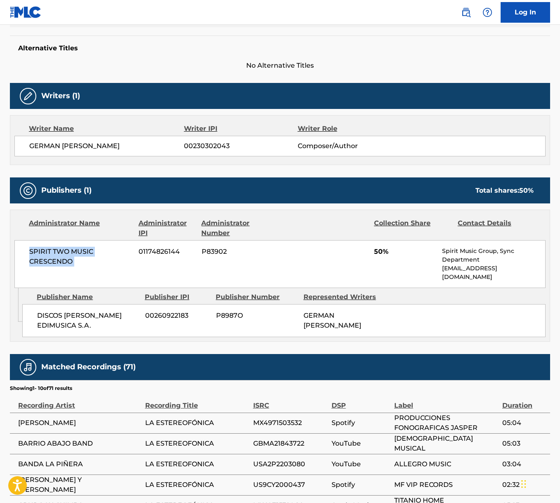
scroll to position [0, 0]
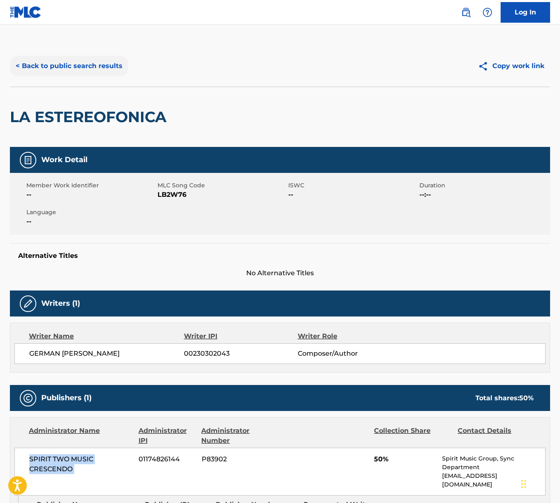
click at [95, 66] on button "< Back to public search results" at bounding box center [69, 66] width 118 height 21
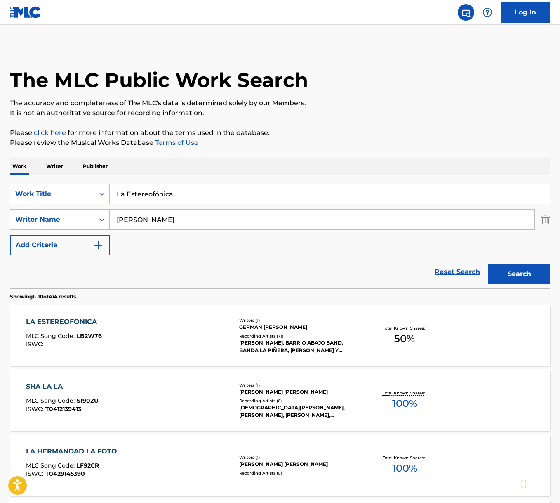
click at [160, 194] on input "La Estereofónica" at bounding box center [330, 194] width 440 height 20
paste input "Goner"
type input "Goner"
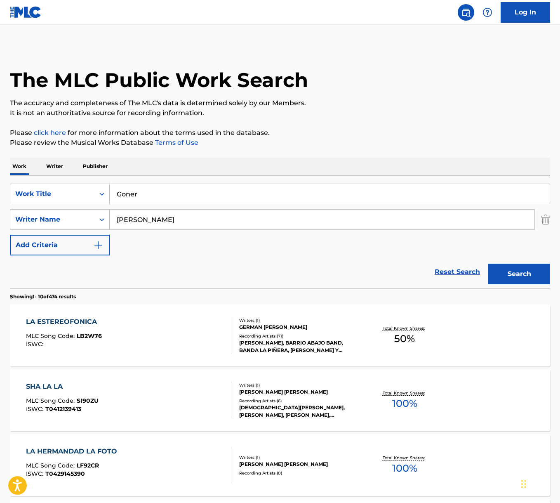
click at [262, 166] on div "Work Writer Publisher" at bounding box center [280, 166] width 540 height 17
click at [148, 220] on input "[PERSON_NAME]" at bounding box center [322, 219] width 425 height 20
type input "[PERSON_NAME]"
click at [488, 263] on button "Search" at bounding box center [519, 273] width 62 height 21
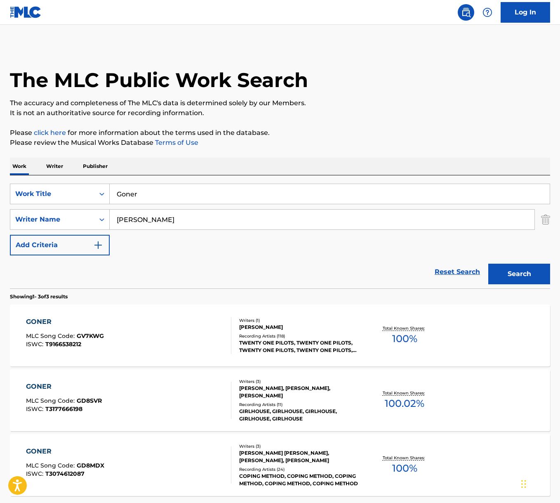
click at [200, 346] on div "GONER MLC Song Code : GV7KWG ISWC : T9166538212" at bounding box center [128, 335] width 205 height 37
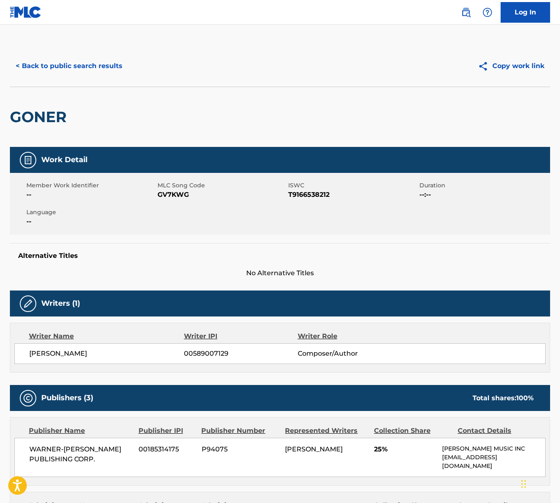
click at [71, 351] on span "[PERSON_NAME]" at bounding box center [106, 353] width 155 height 10
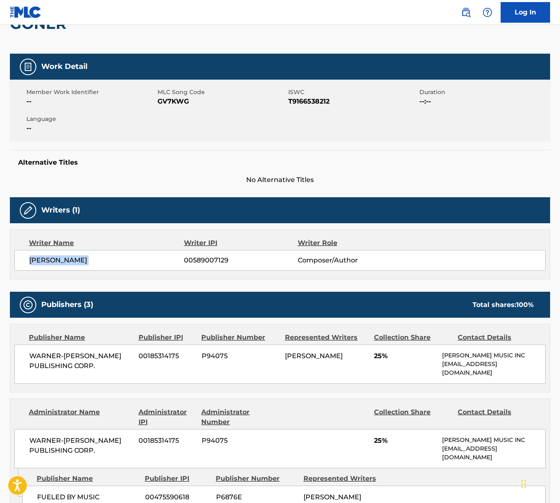
scroll to position [96, 0]
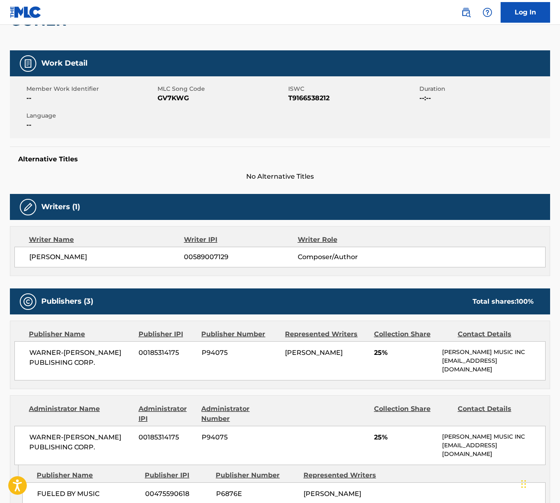
click at [69, 351] on span "WARNER-[PERSON_NAME] PUBLISHING CORP." at bounding box center [80, 358] width 103 height 20
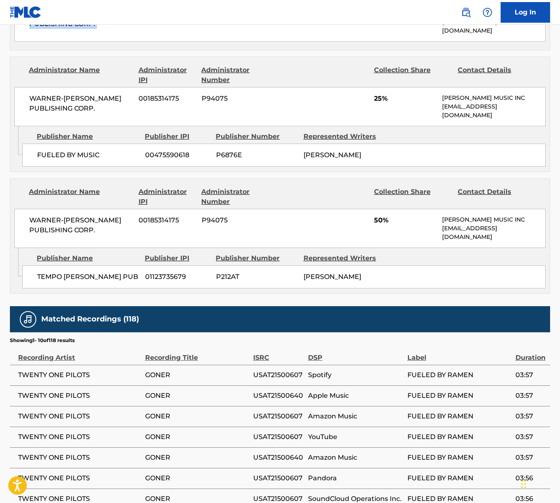
scroll to position [471, 0]
